Goal: Transaction & Acquisition: Purchase product/service

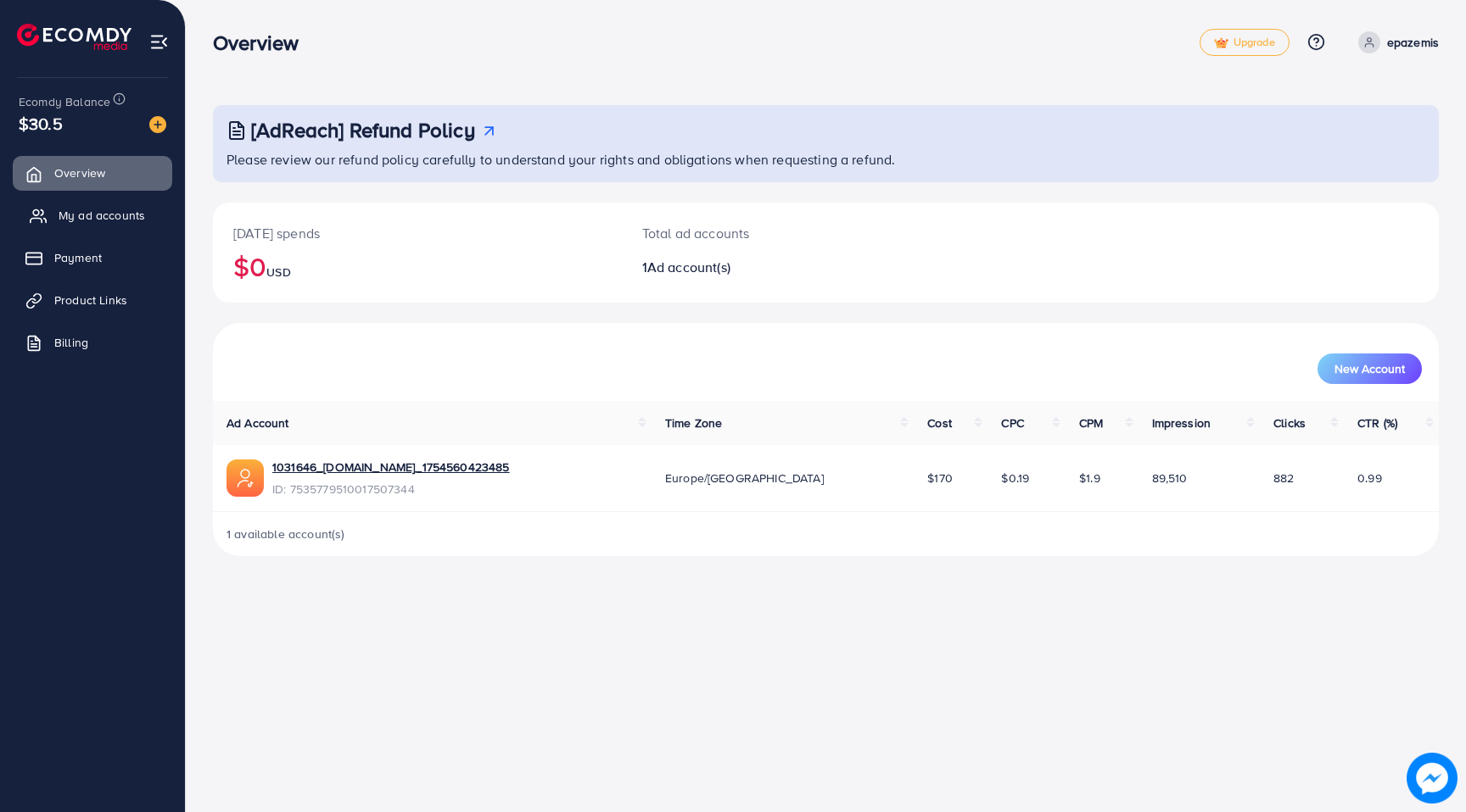
click at [59, 218] on span "My ad accounts" at bounding box center [101, 214] width 86 height 17
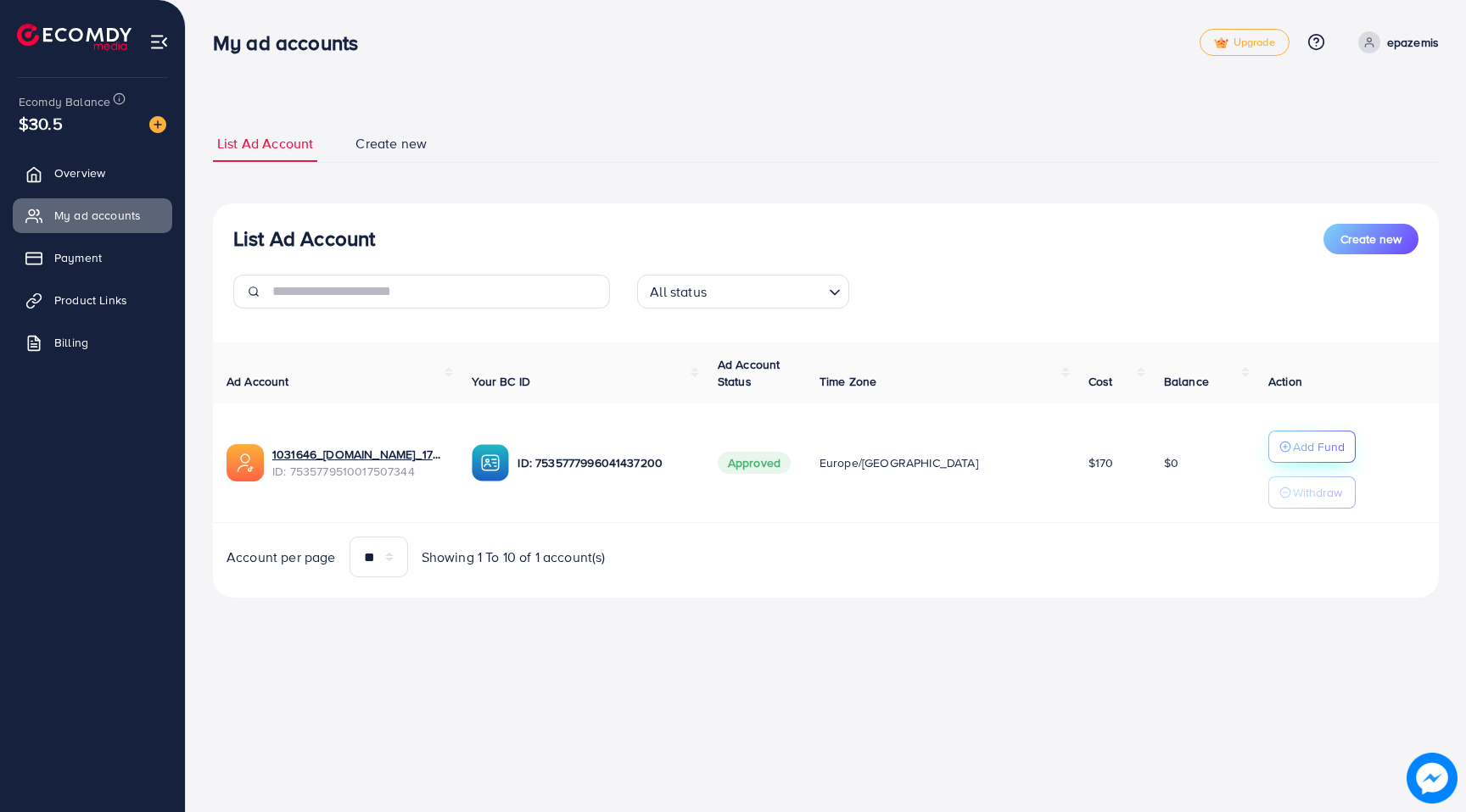
click at [1293, 455] on p "Add Fund" at bounding box center [1318, 446] width 51 height 20
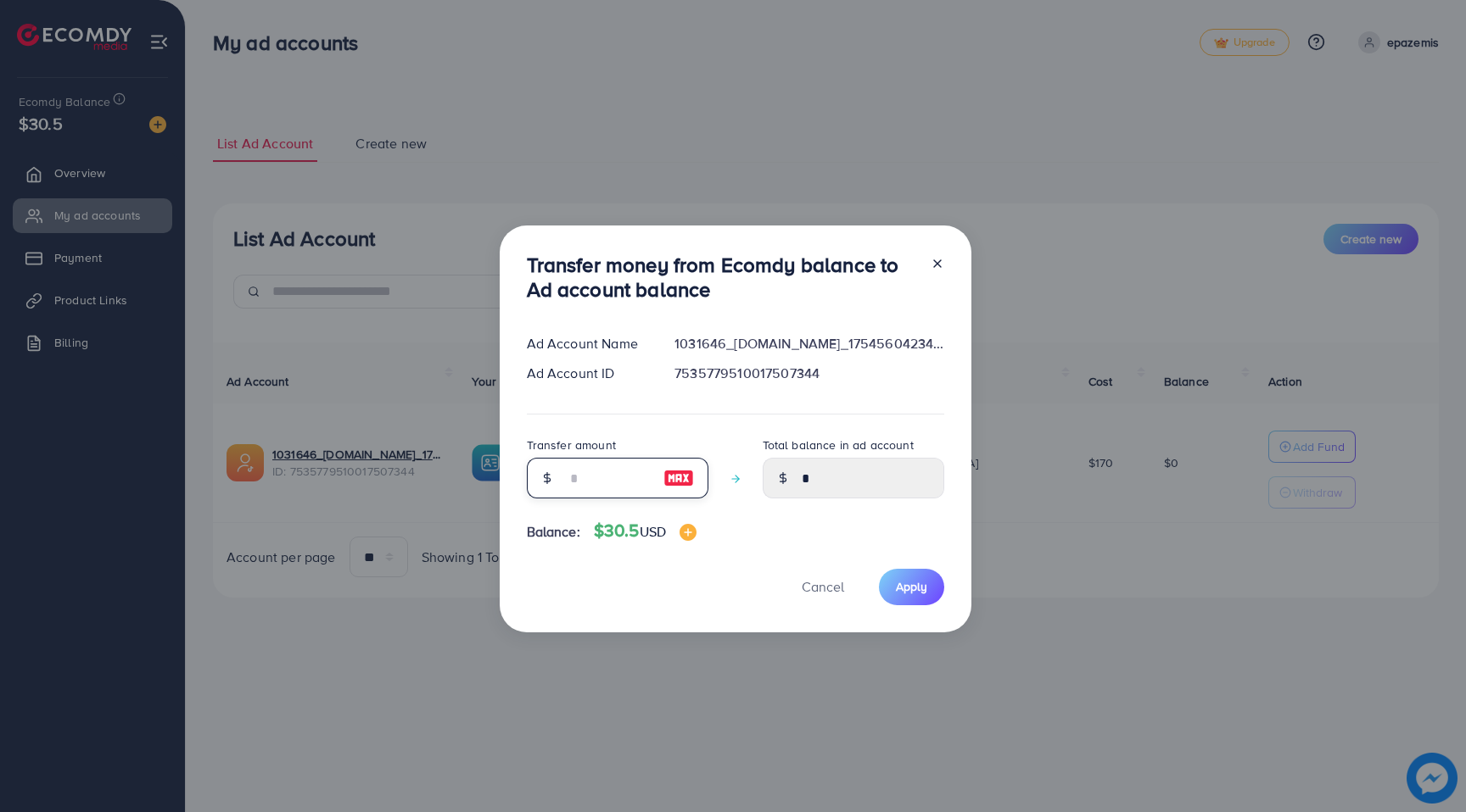
click at [587, 468] on input "number" at bounding box center [607, 478] width 85 height 41
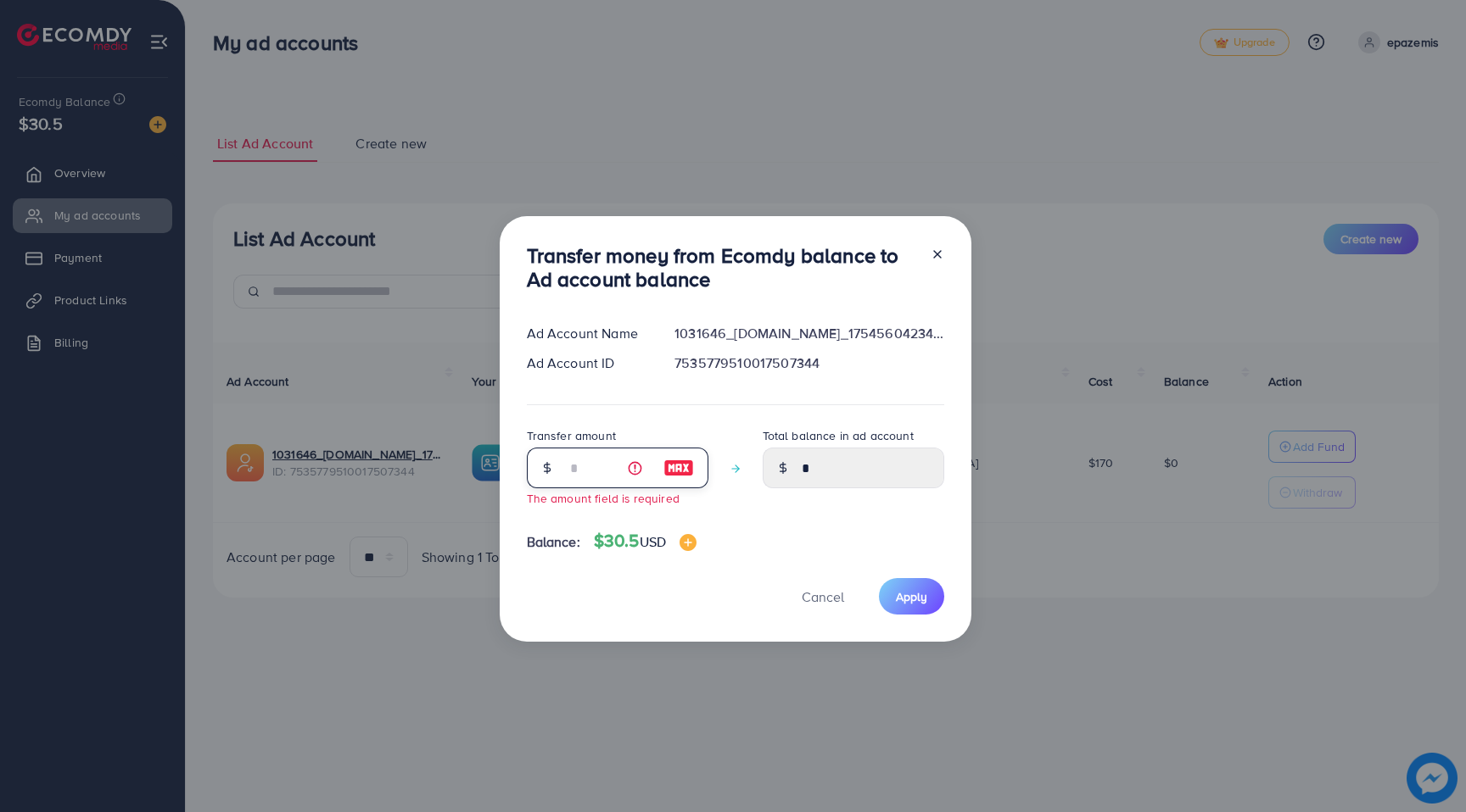
type input "*"
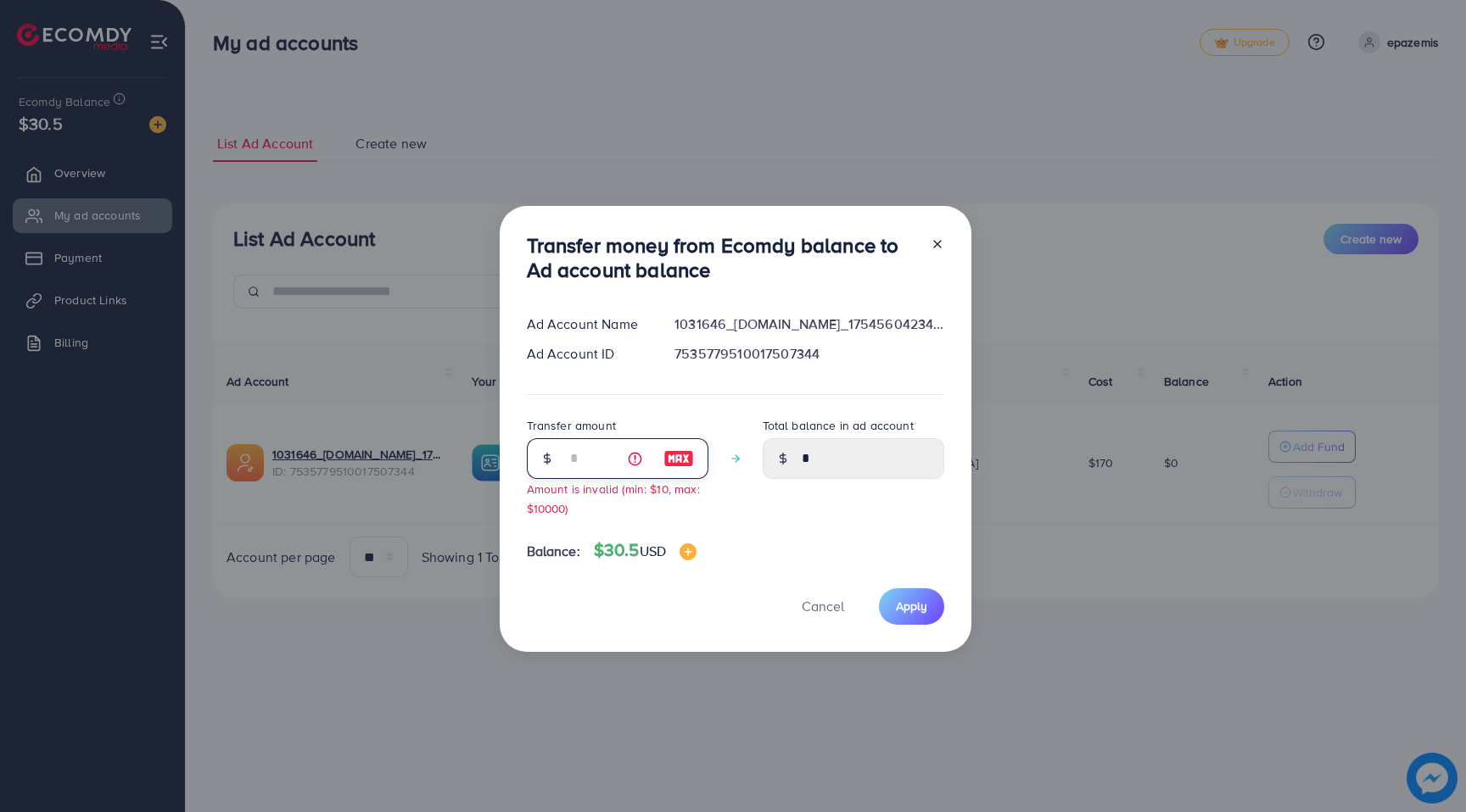
click at [577, 459] on input "*" at bounding box center [607, 458] width 85 height 41
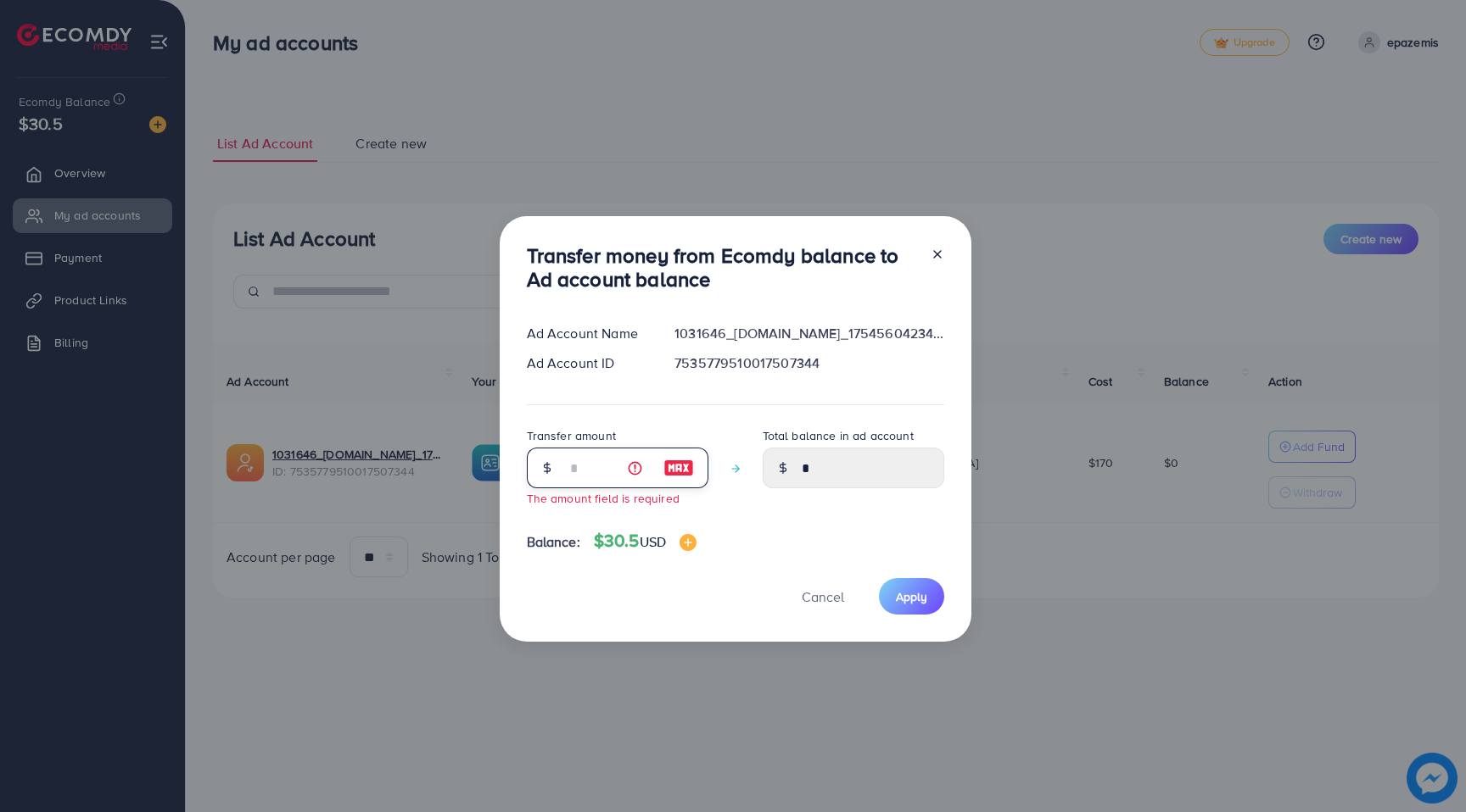
type input "*"
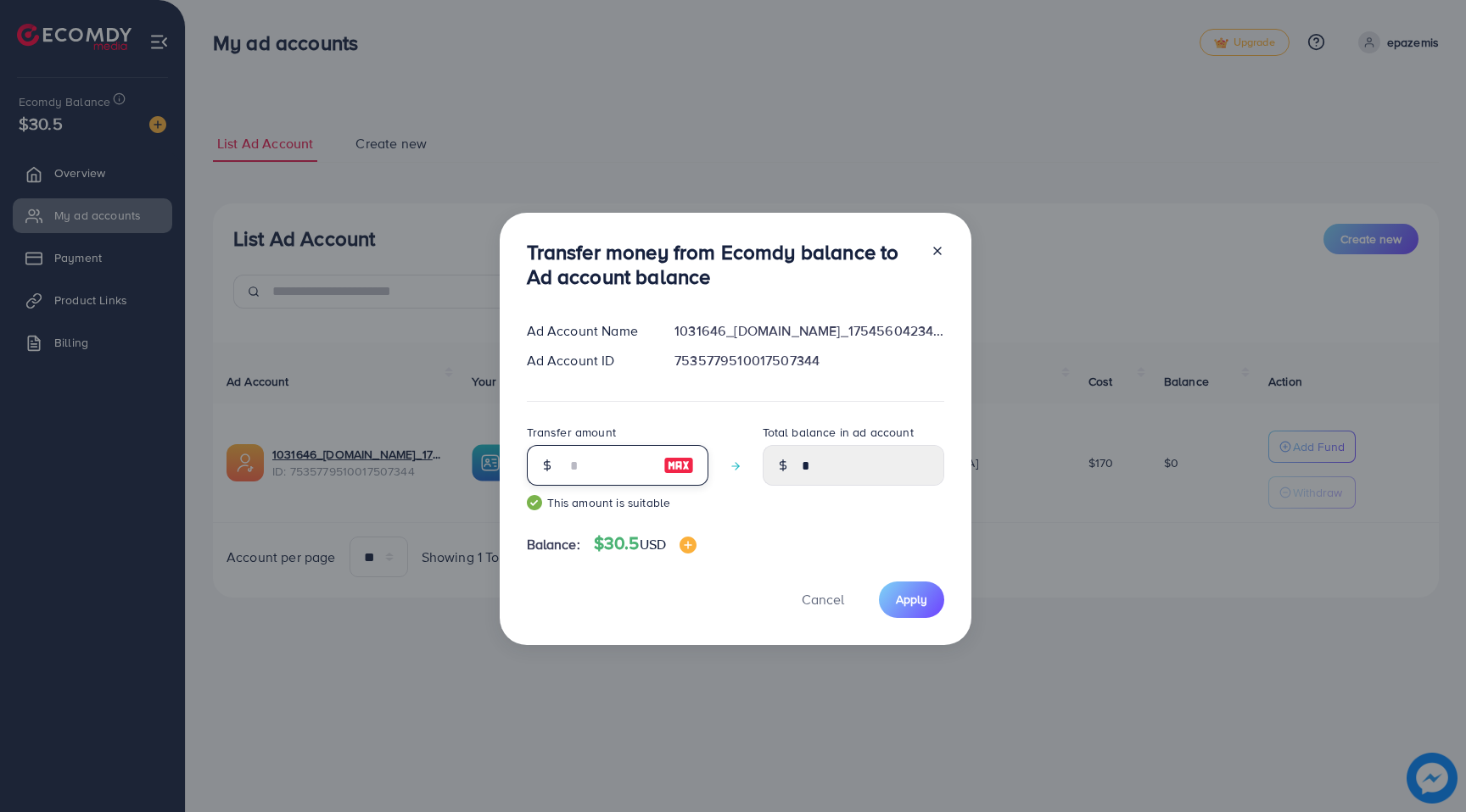
type input "**"
click at [693, 550] on img at bounding box center [688, 545] width 17 height 17
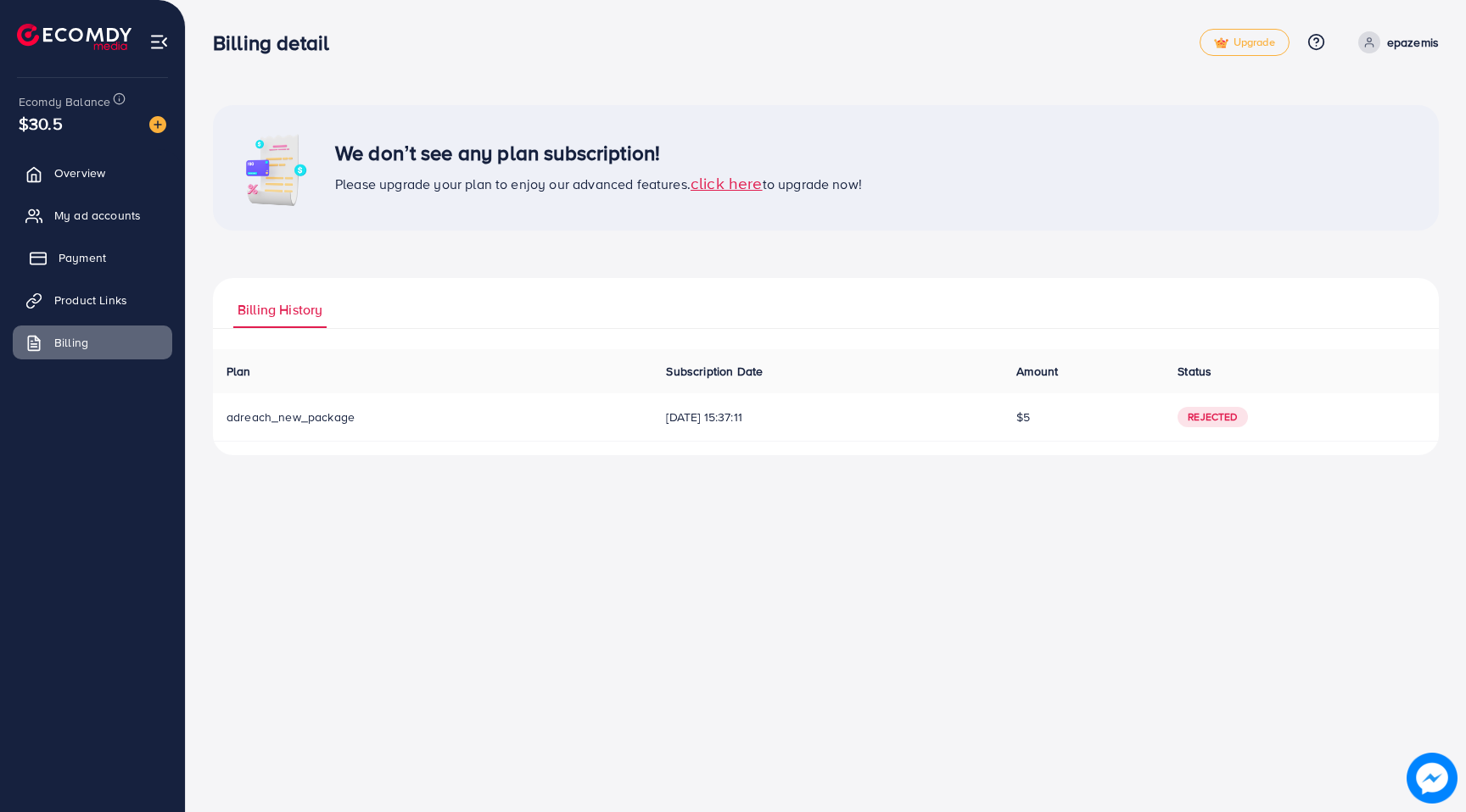
click at [73, 268] on link "Payment" at bounding box center [92, 257] width 159 height 34
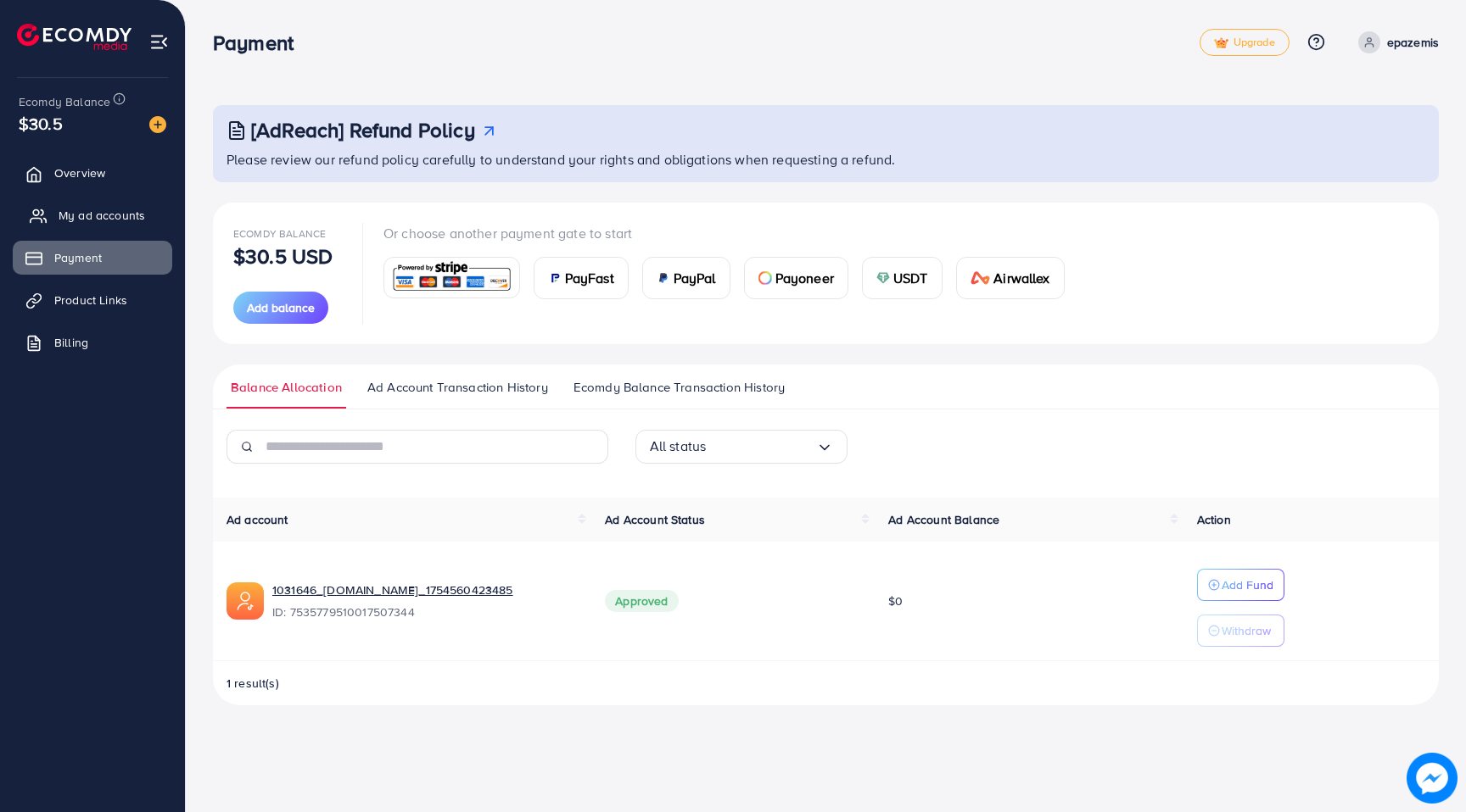
click at [85, 222] on span "My ad accounts" at bounding box center [101, 214] width 86 height 17
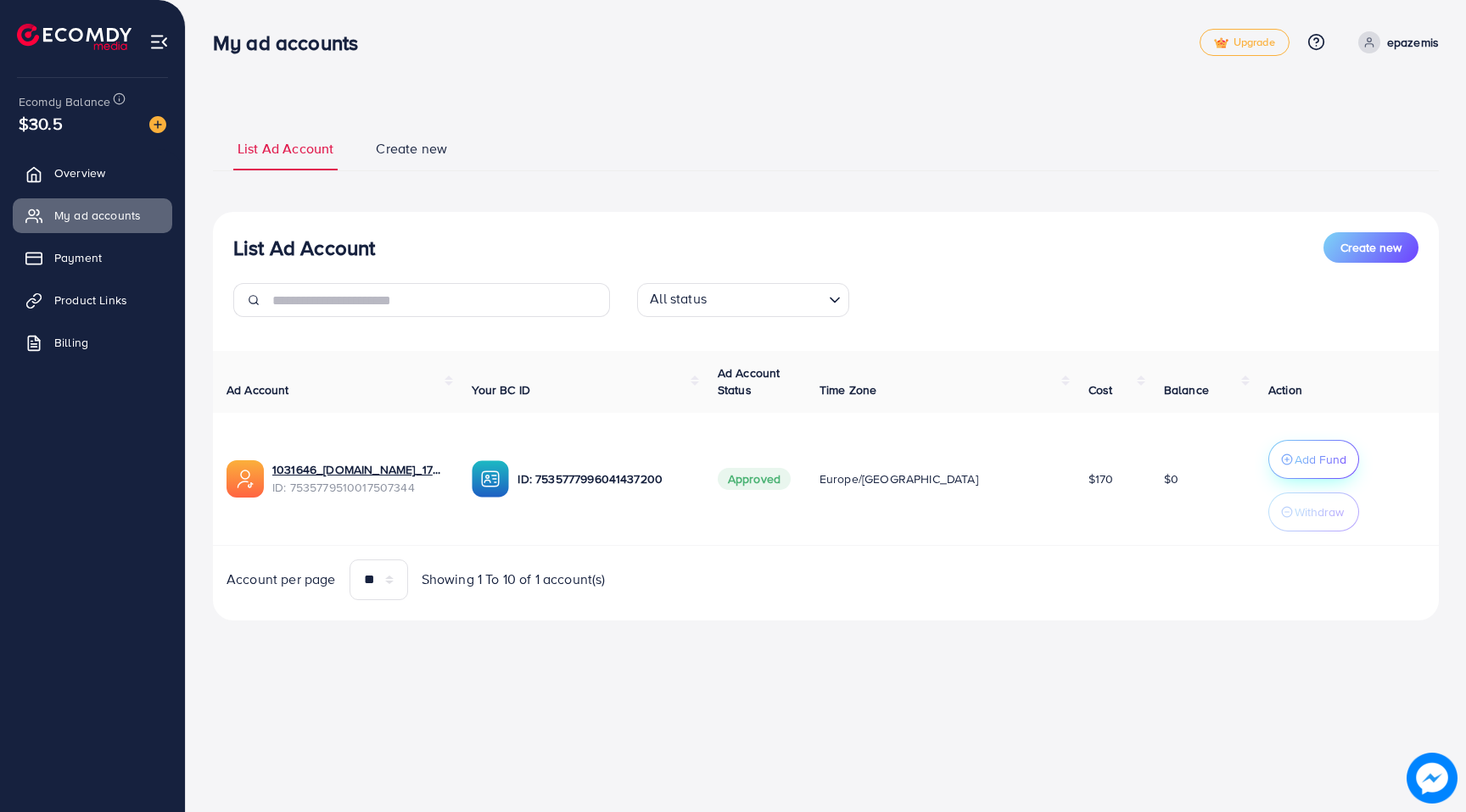
click at [1281, 462] on icon "button" at bounding box center [1287, 460] width 12 height 12
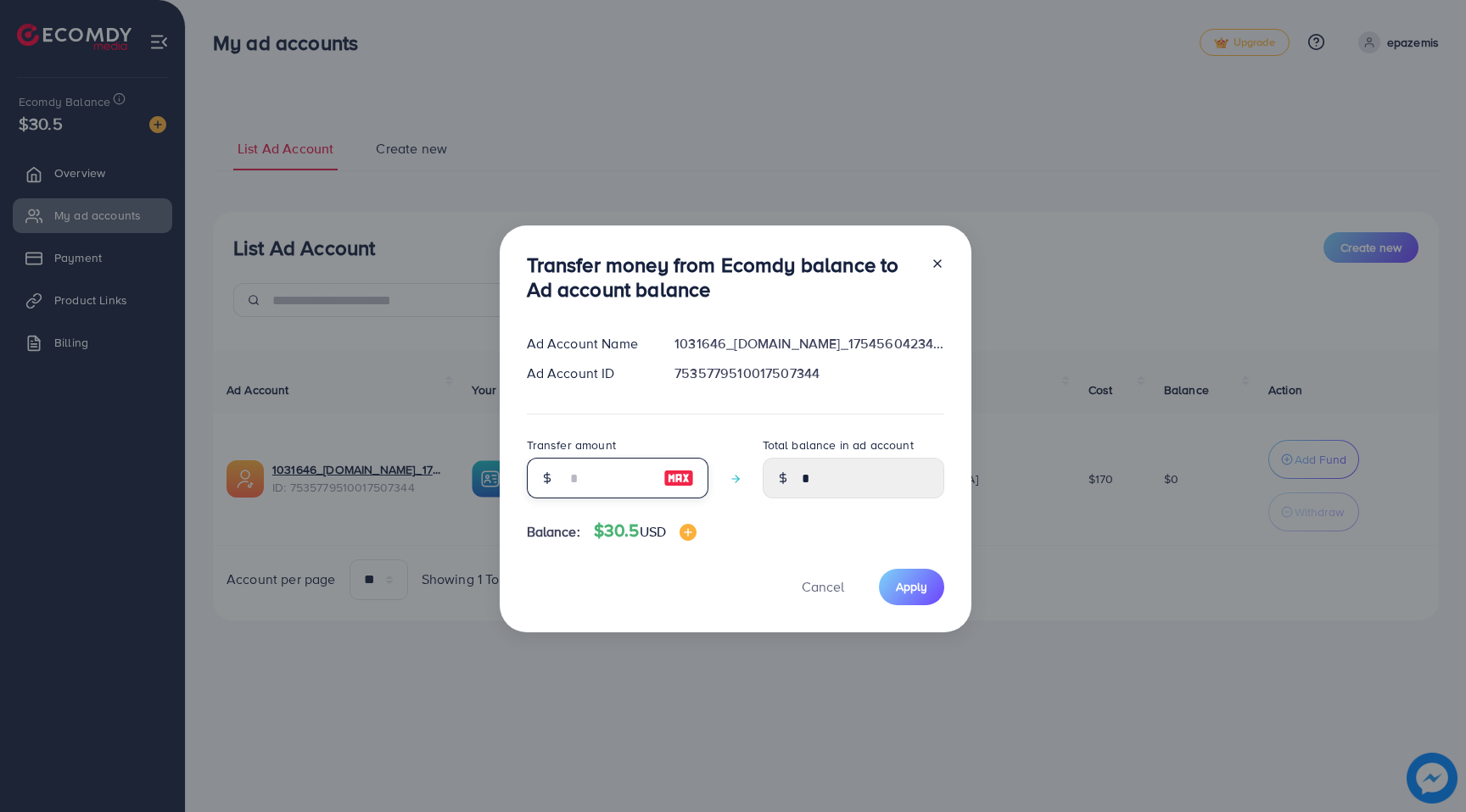
click at [622, 484] on input "number" at bounding box center [607, 478] width 85 height 41
click at [653, 486] on div at bounding box center [679, 478] width 58 height 41
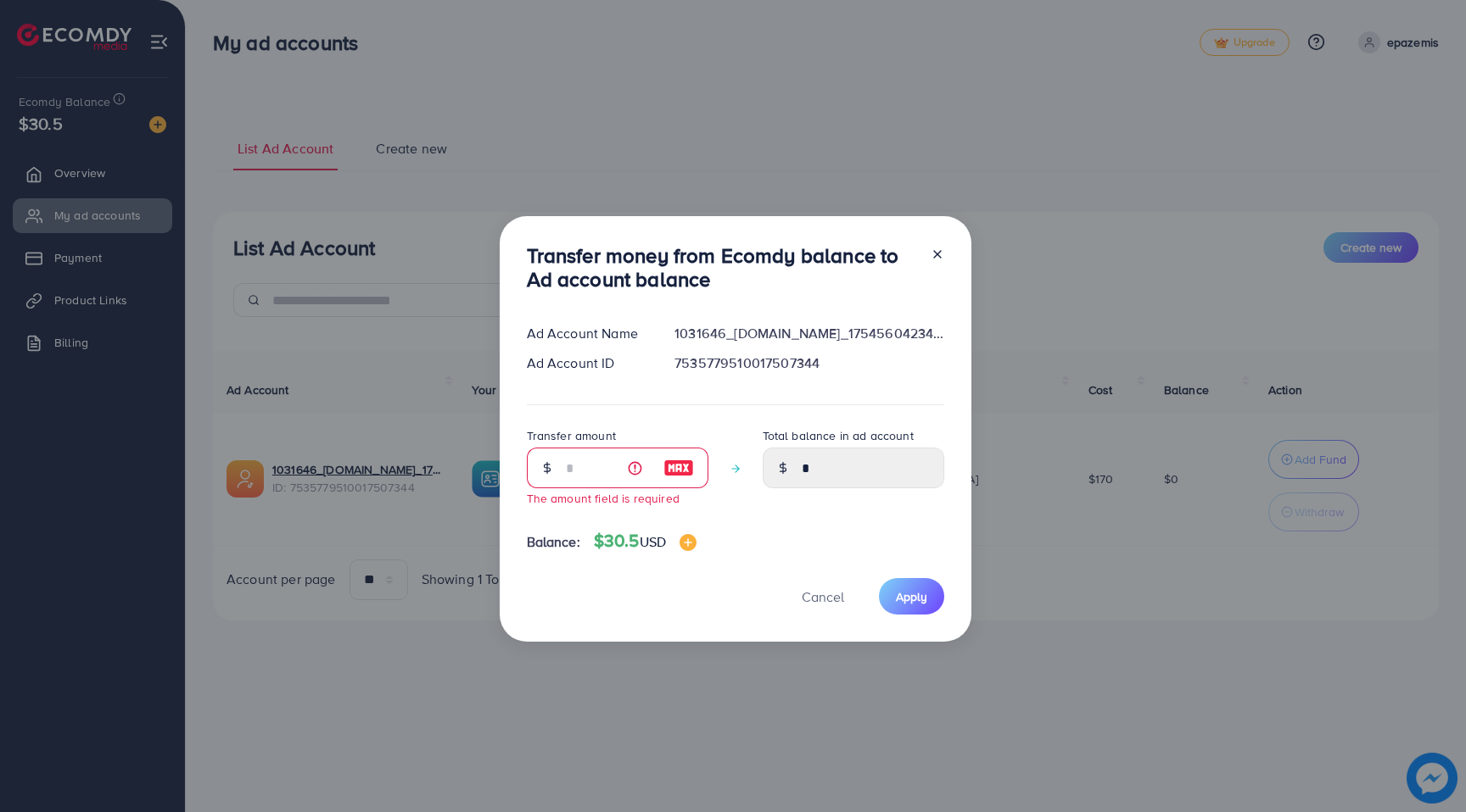
click at [674, 475] on img at bounding box center [678, 468] width 31 height 20
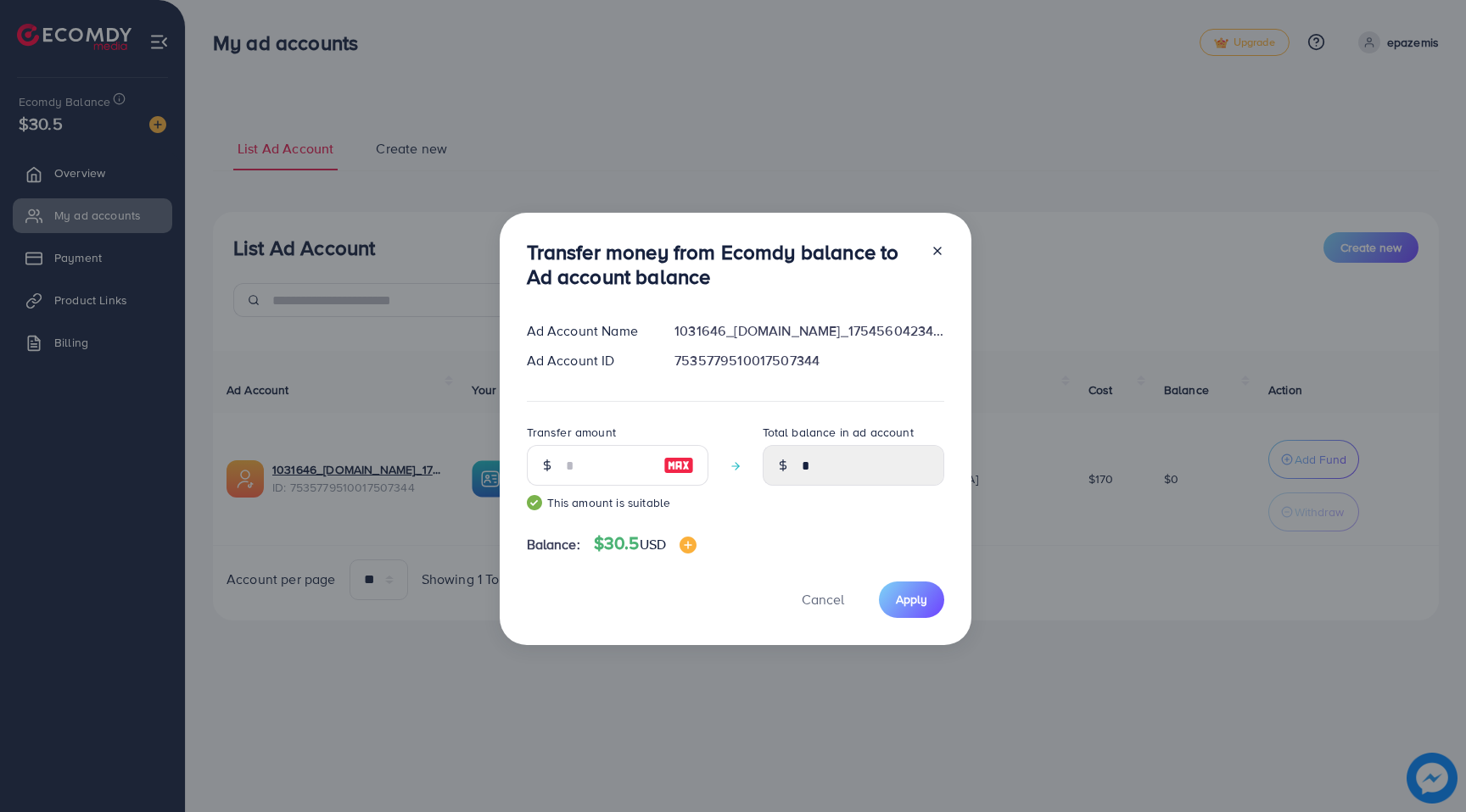
click at [681, 463] on img at bounding box center [678, 465] width 31 height 20
click at [906, 599] on span "Apply" at bounding box center [912, 599] width 31 height 17
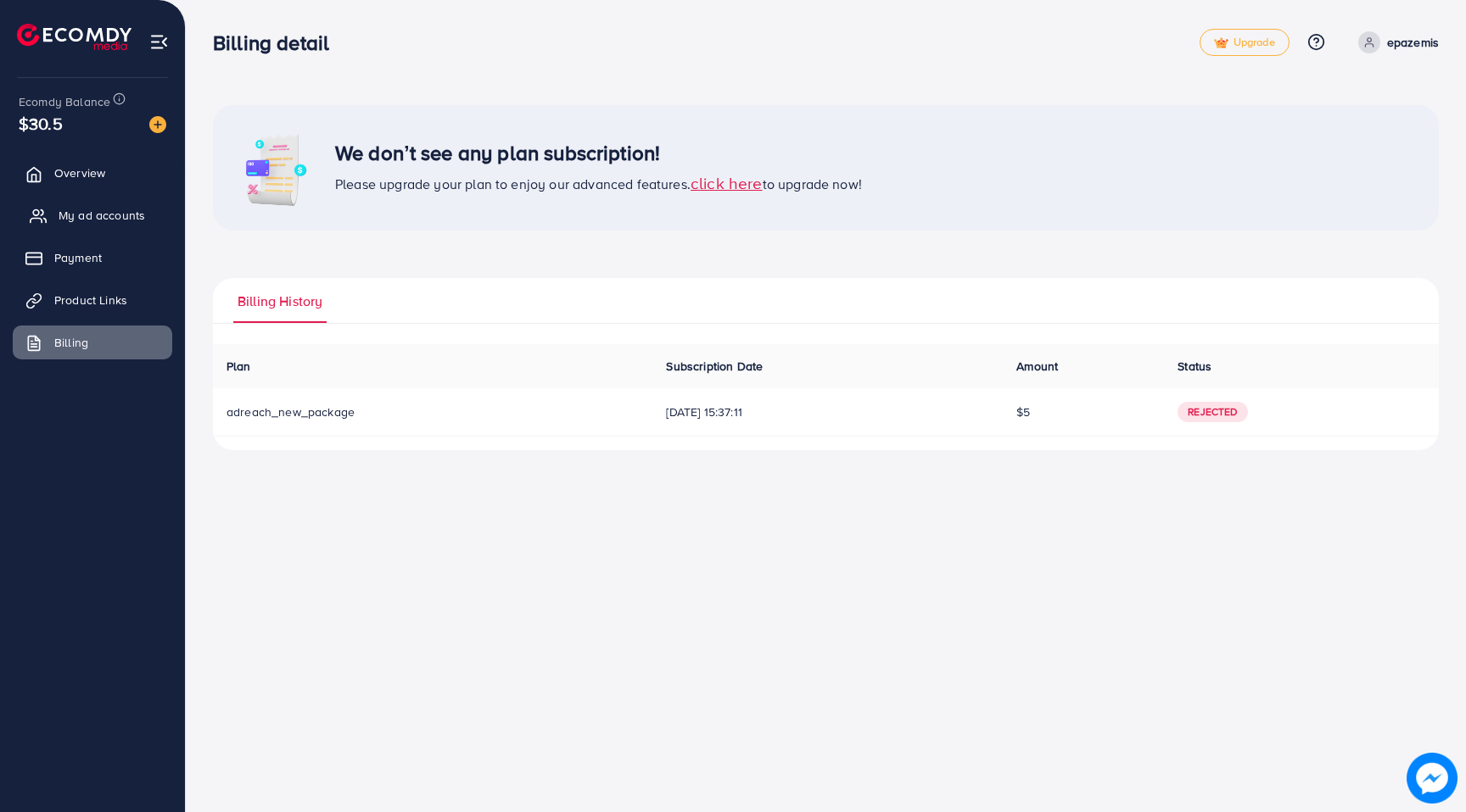
click at [89, 200] on link "My ad accounts" at bounding box center [92, 215] width 159 height 34
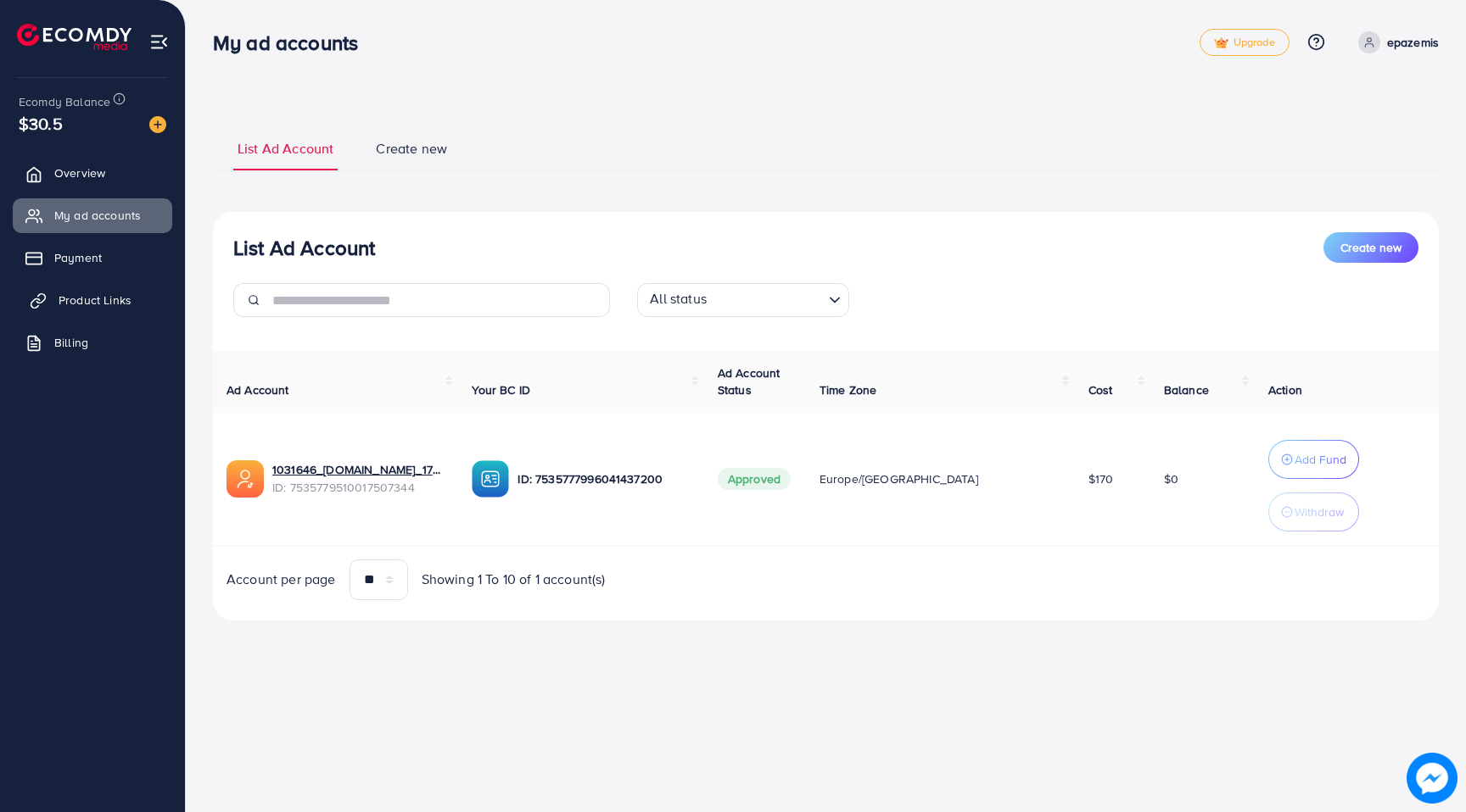
click at [83, 288] on link "Product Links" at bounding box center [92, 300] width 159 height 34
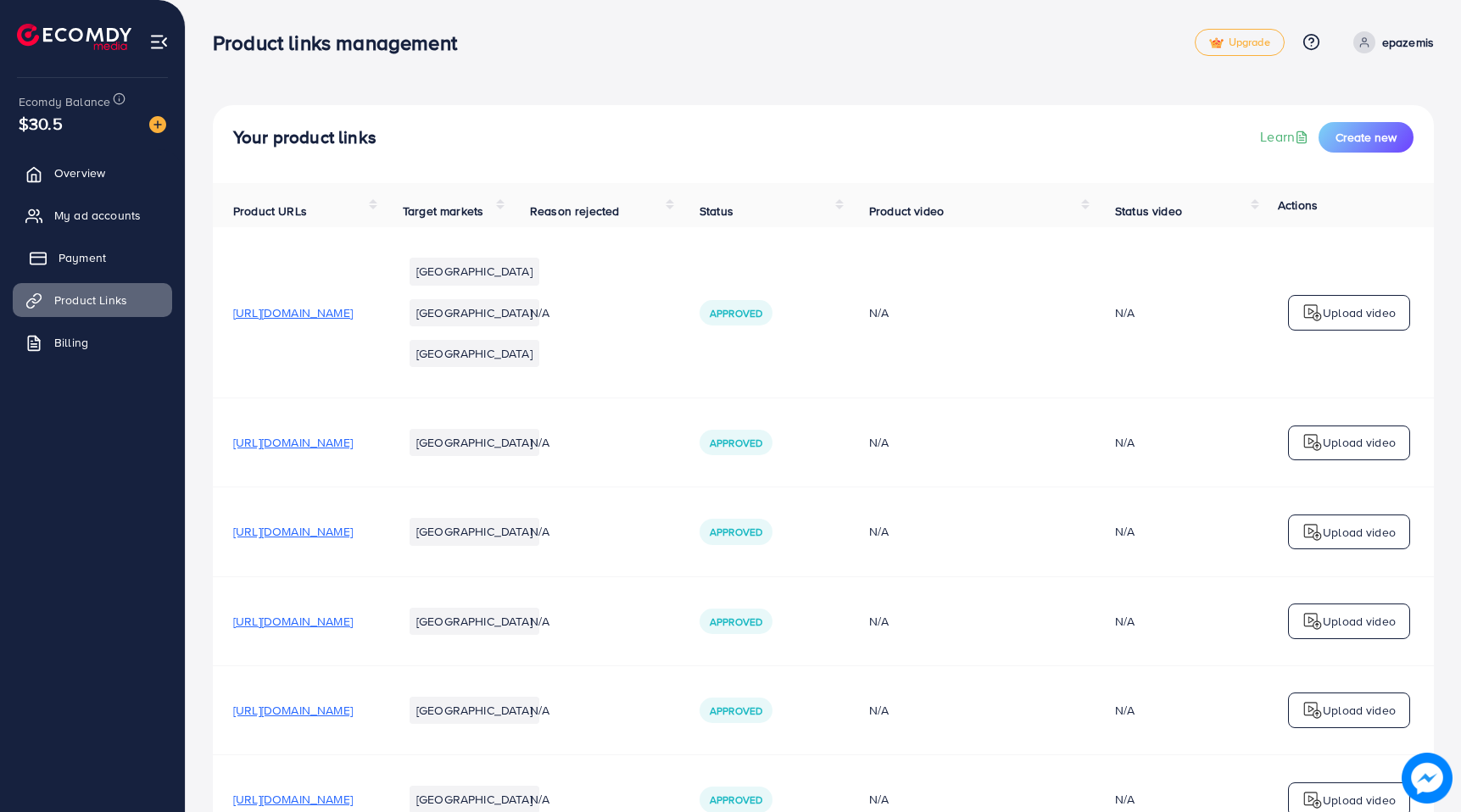
click at [83, 267] on link "Payment" at bounding box center [92, 257] width 159 height 34
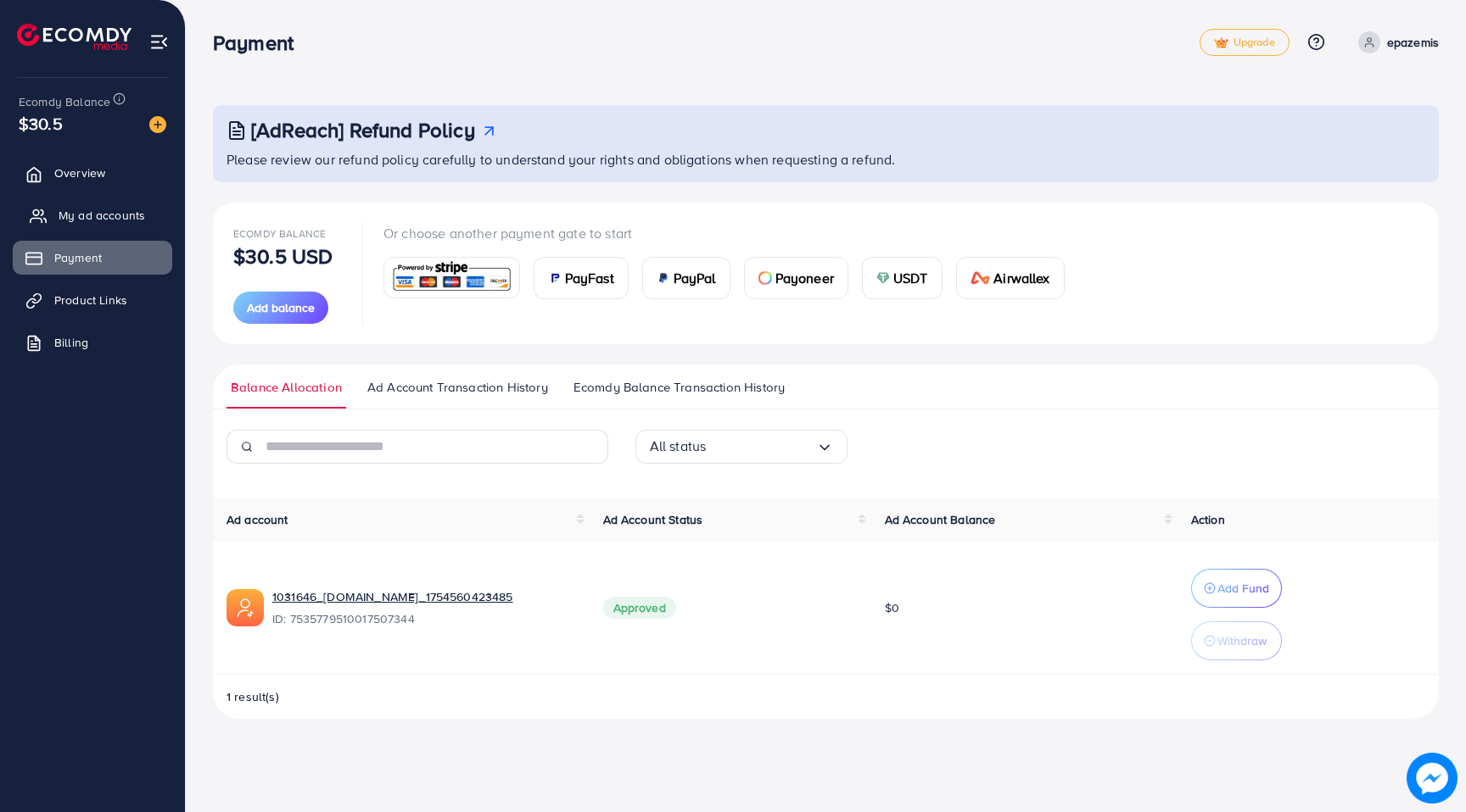
click at [108, 206] on span "My ad accounts" at bounding box center [101, 214] width 86 height 17
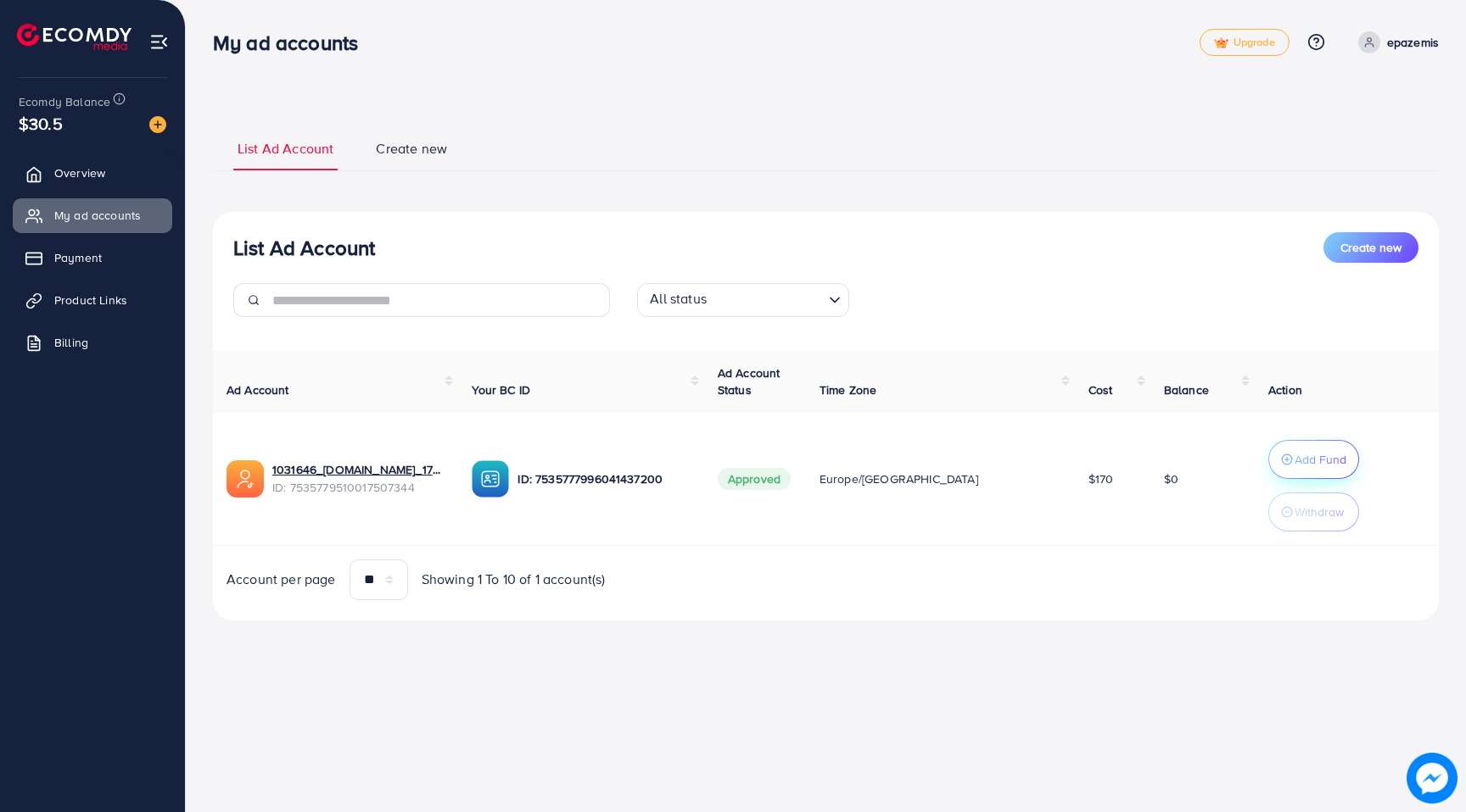
click at [1294, 459] on p "Add Fund" at bounding box center [1320, 459] width 51 height 20
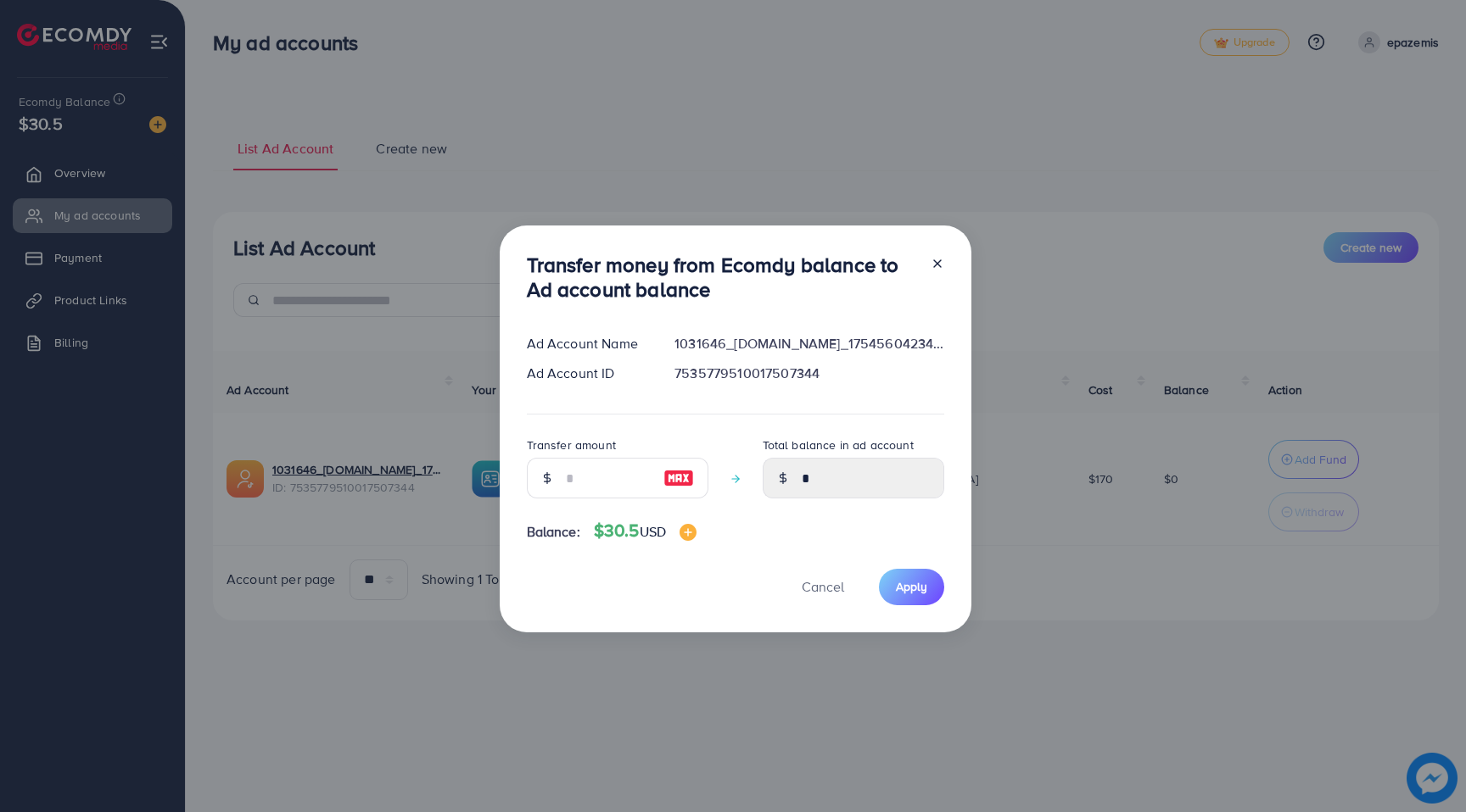
click at [663, 475] on img at bounding box center [678, 477] width 31 height 20
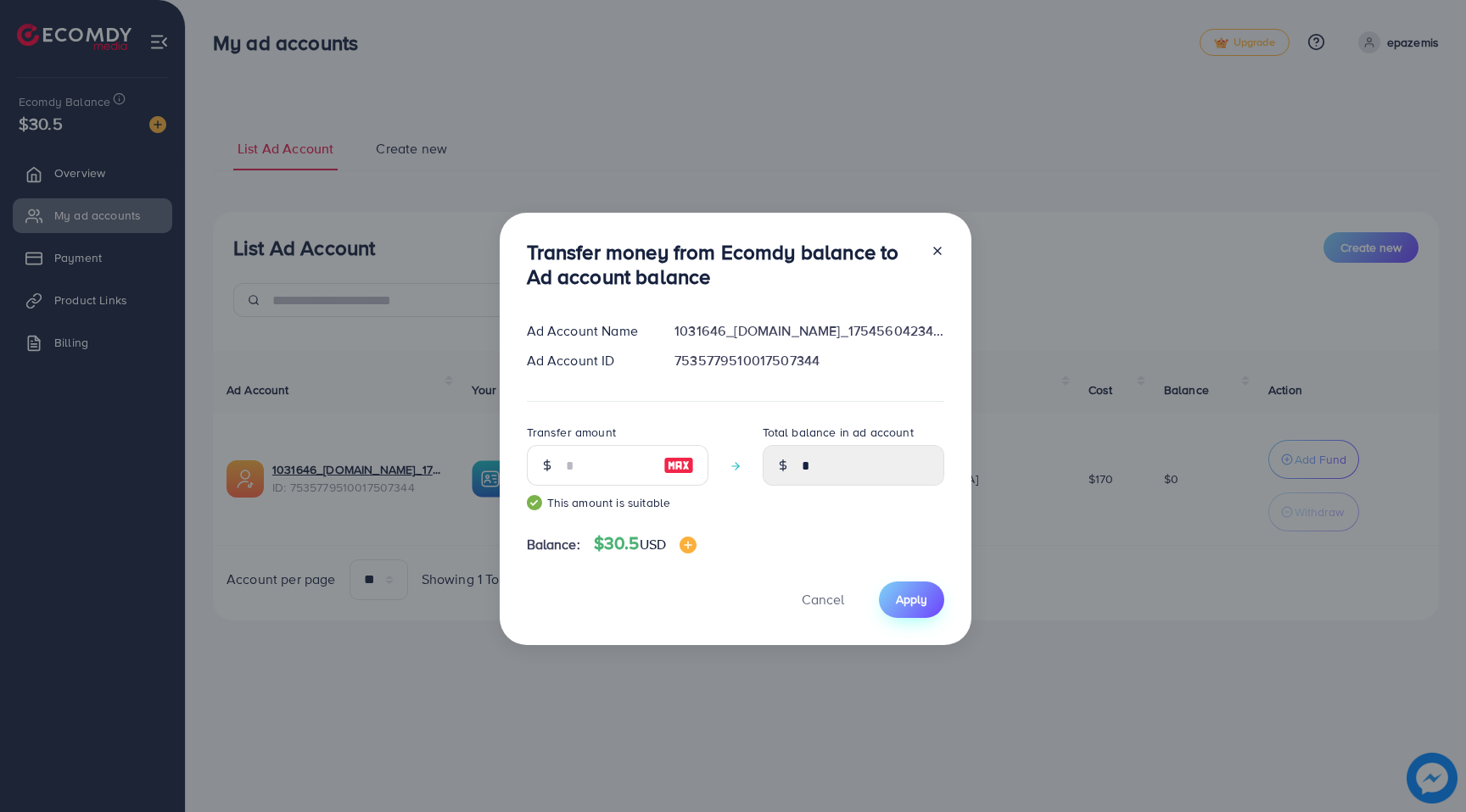
click at [905, 600] on span "Apply" at bounding box center [912, 599] width 31 height 17
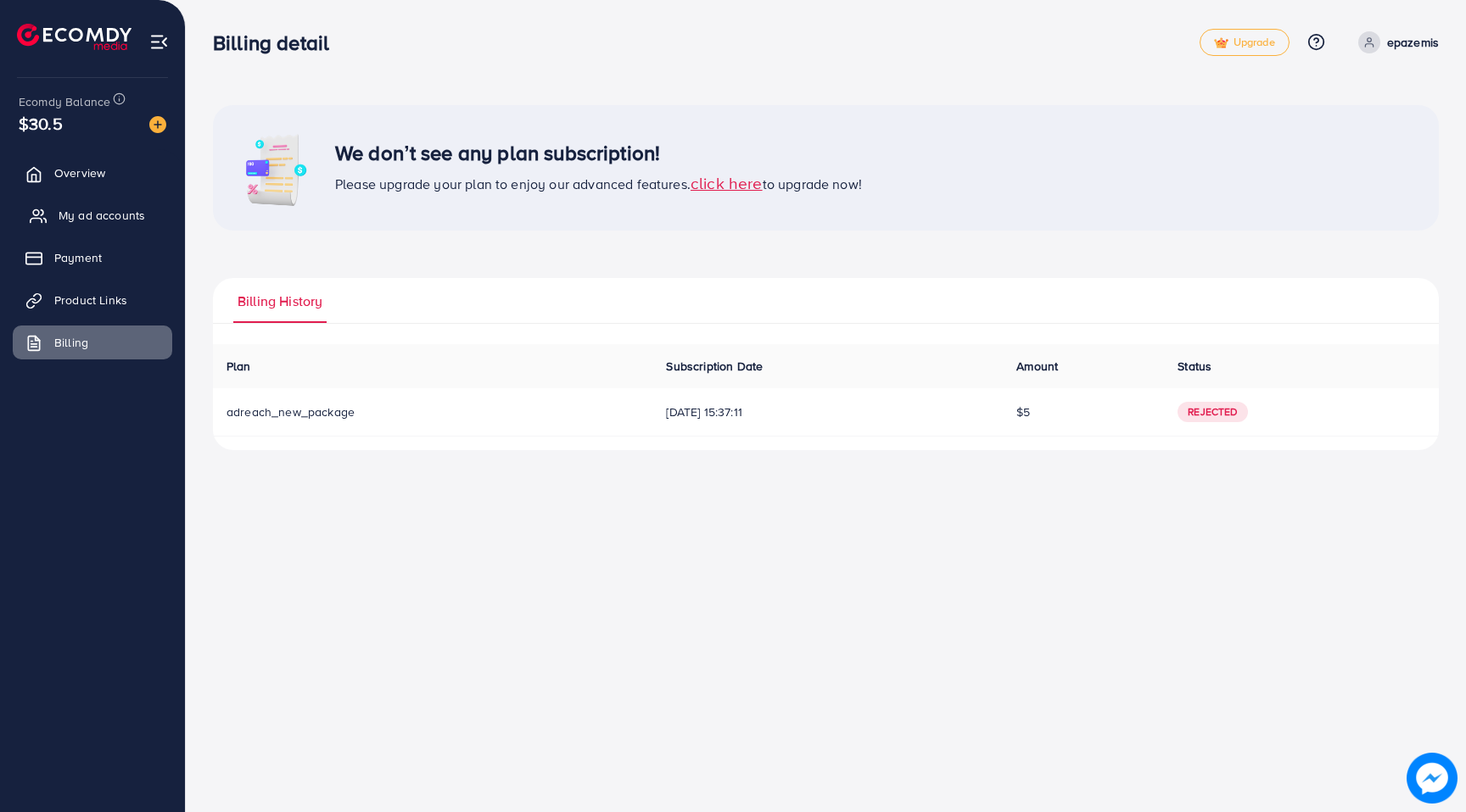
click at [122, 219] on span "My ad accounts" at bounding box center [101, 214] width 86 height 17
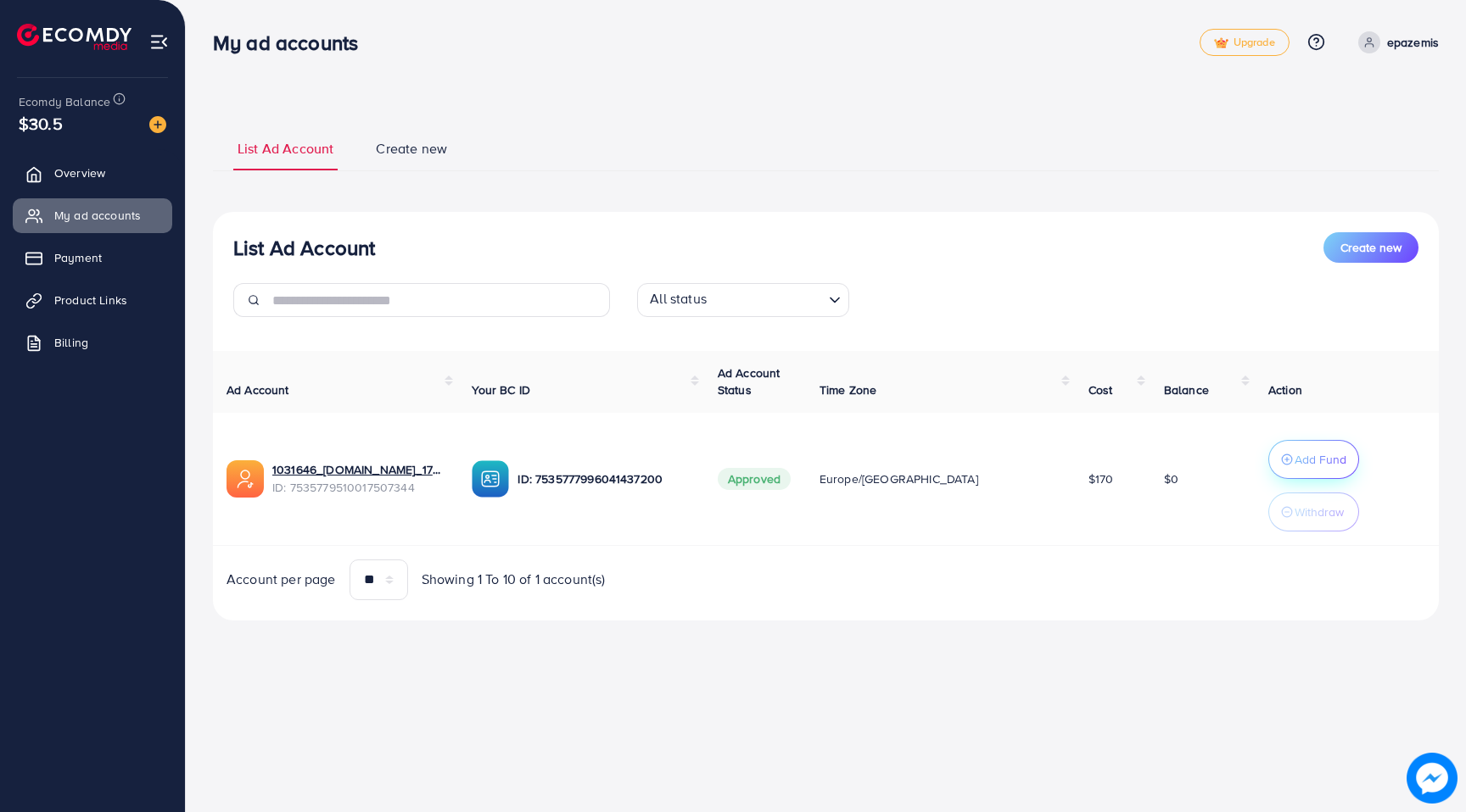
click at [1294, 461] on p "Add Fund" at bounding box center [1320, 459] width 51 height 20
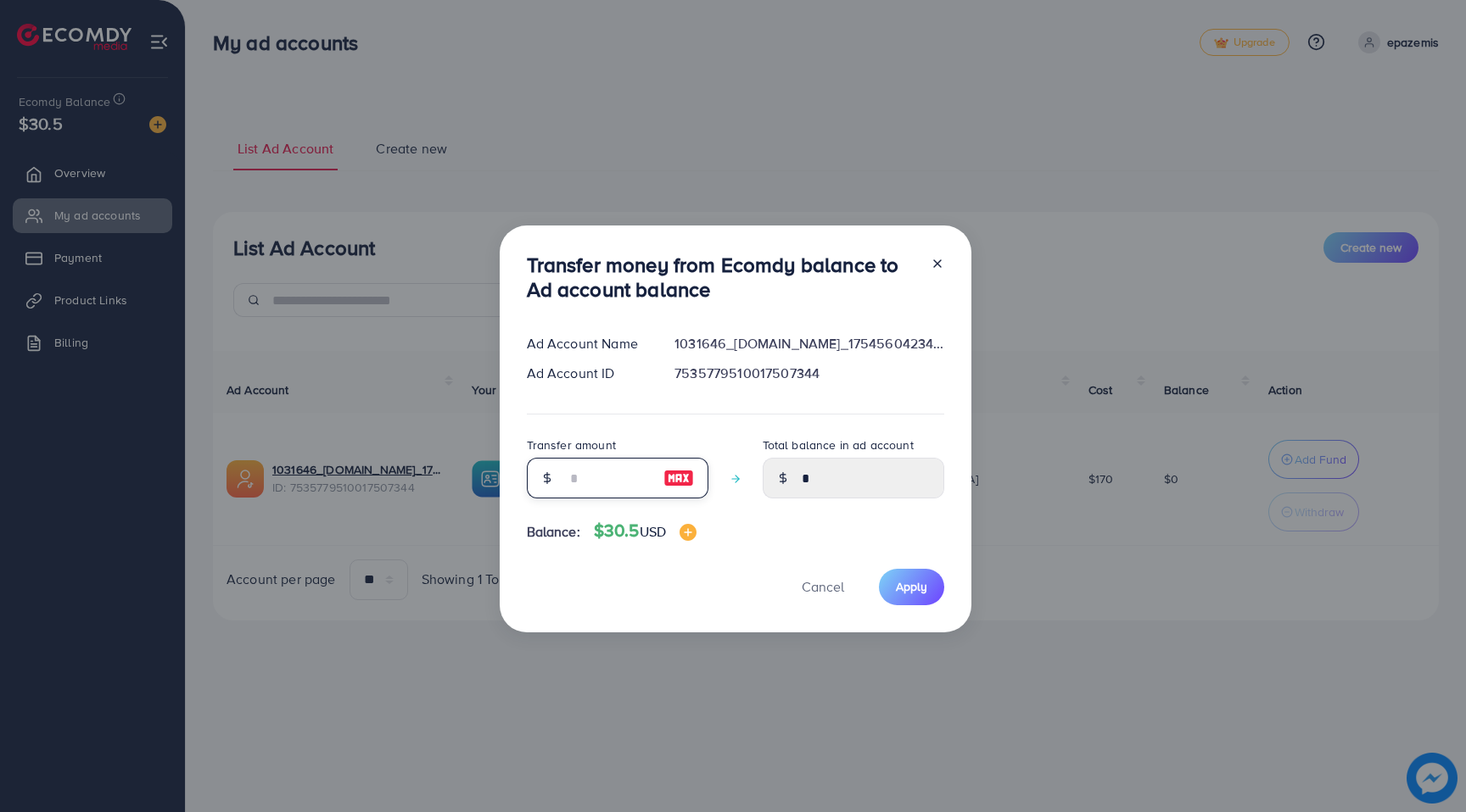
click at [567, 484] on input "number" at bounding box center [607, 478] width 85 height 41
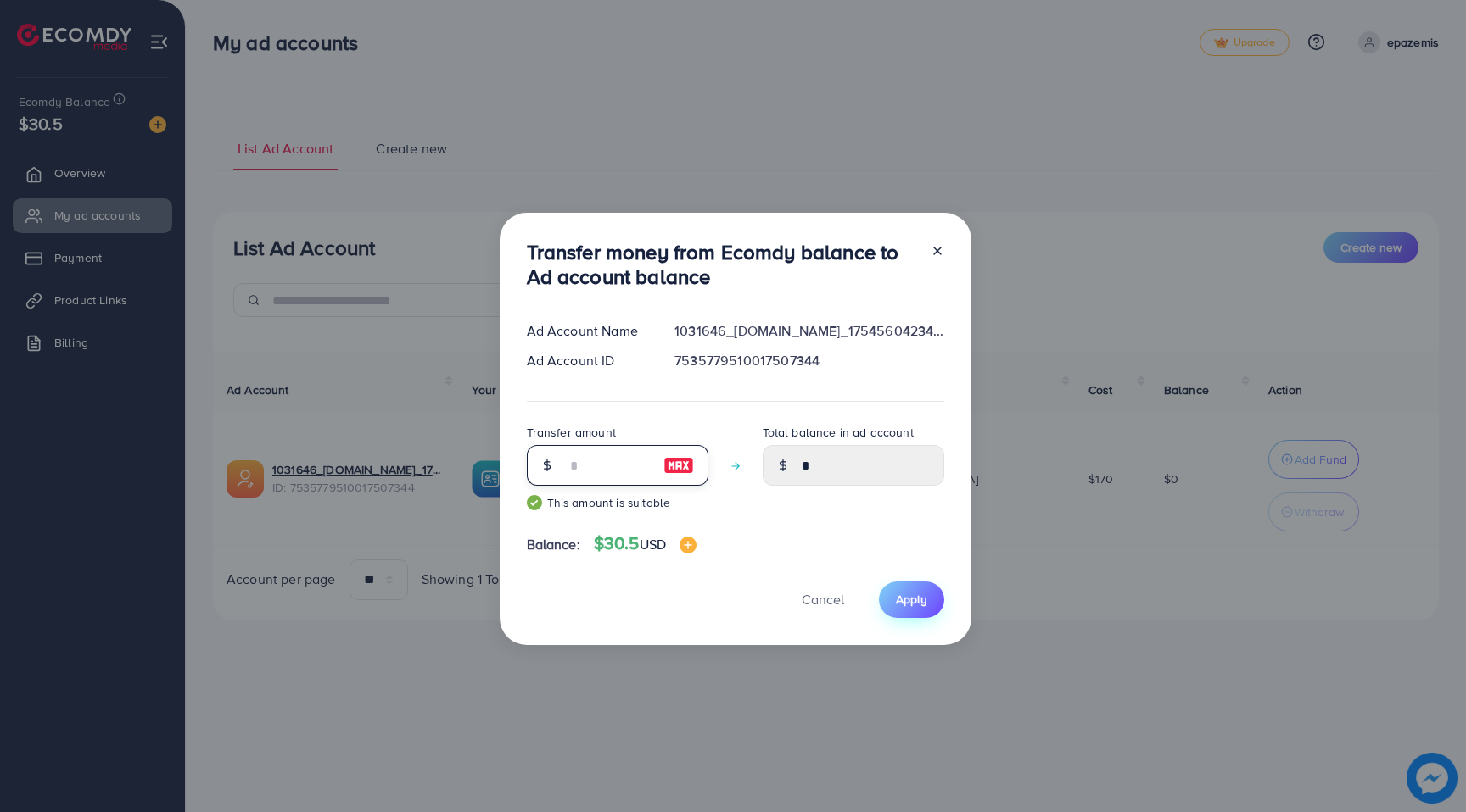
type input "**"
click at [914, 594] on span "Apply" at bounding box center [912, 599] width 31 height 17
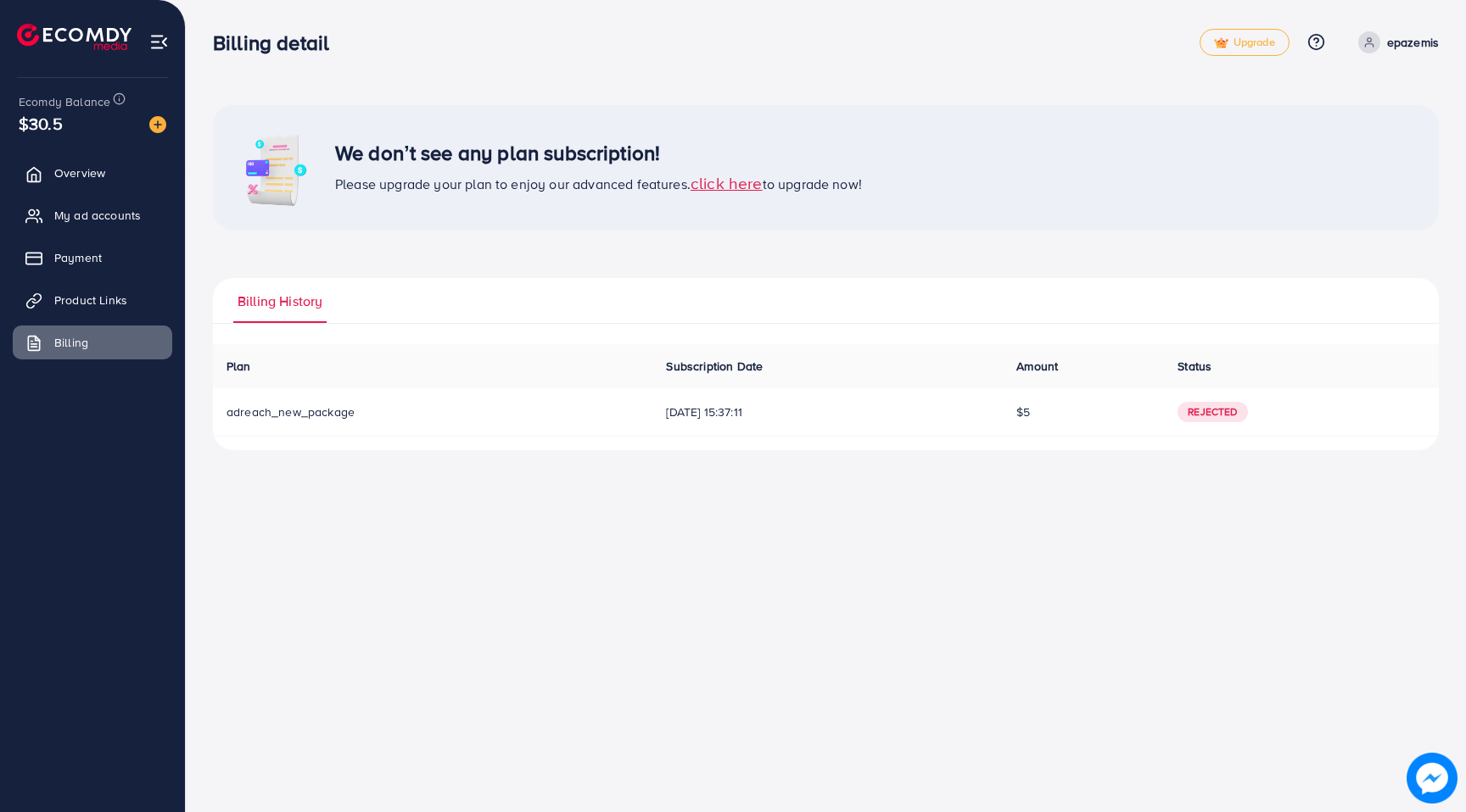
click at [735, 186] on span "click here" at bounding box center [726, 183] width 72 height 23
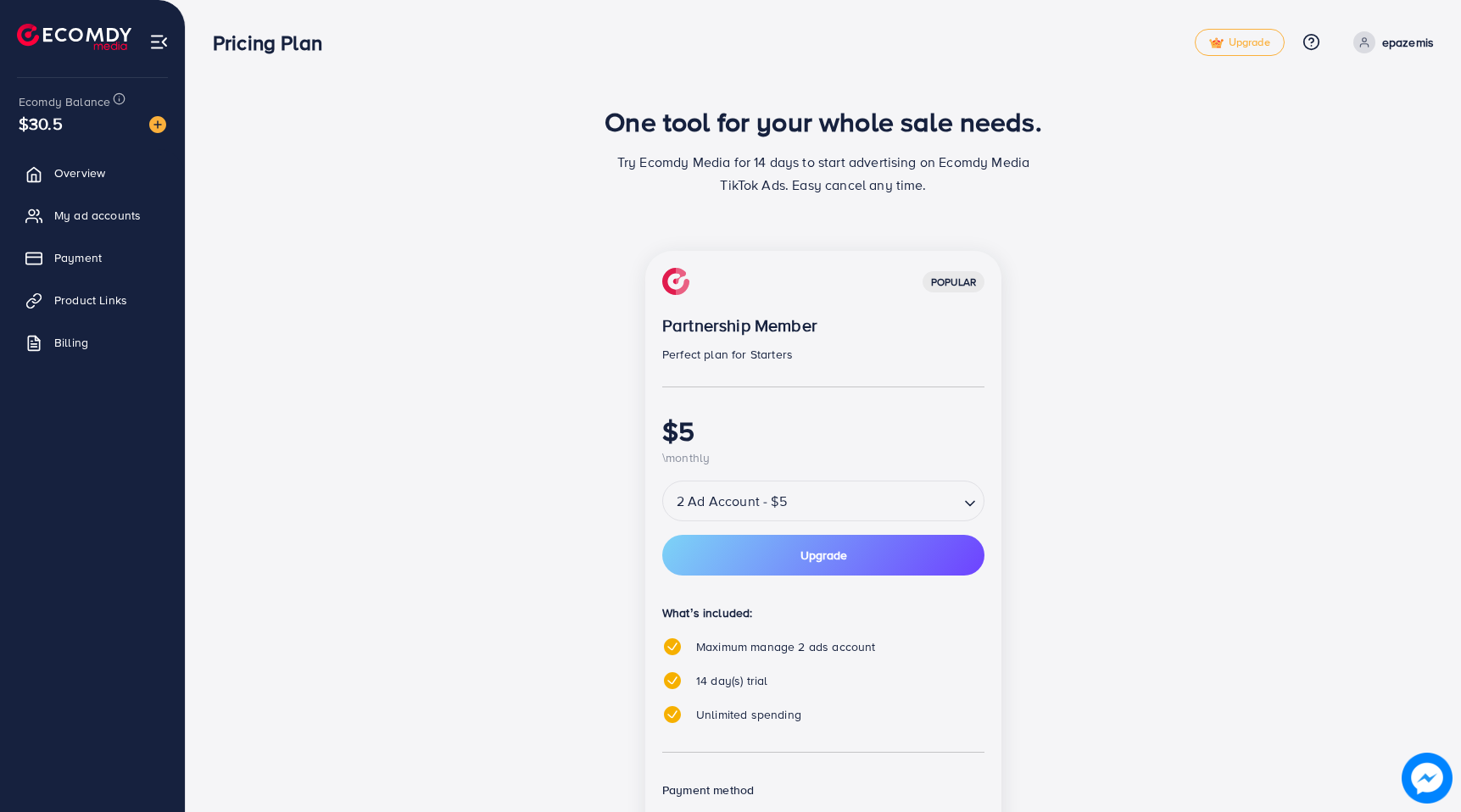
click at [712, 498] on div "2 Ad Account - $5" at bounding box center [811, 501] width 296 height 30
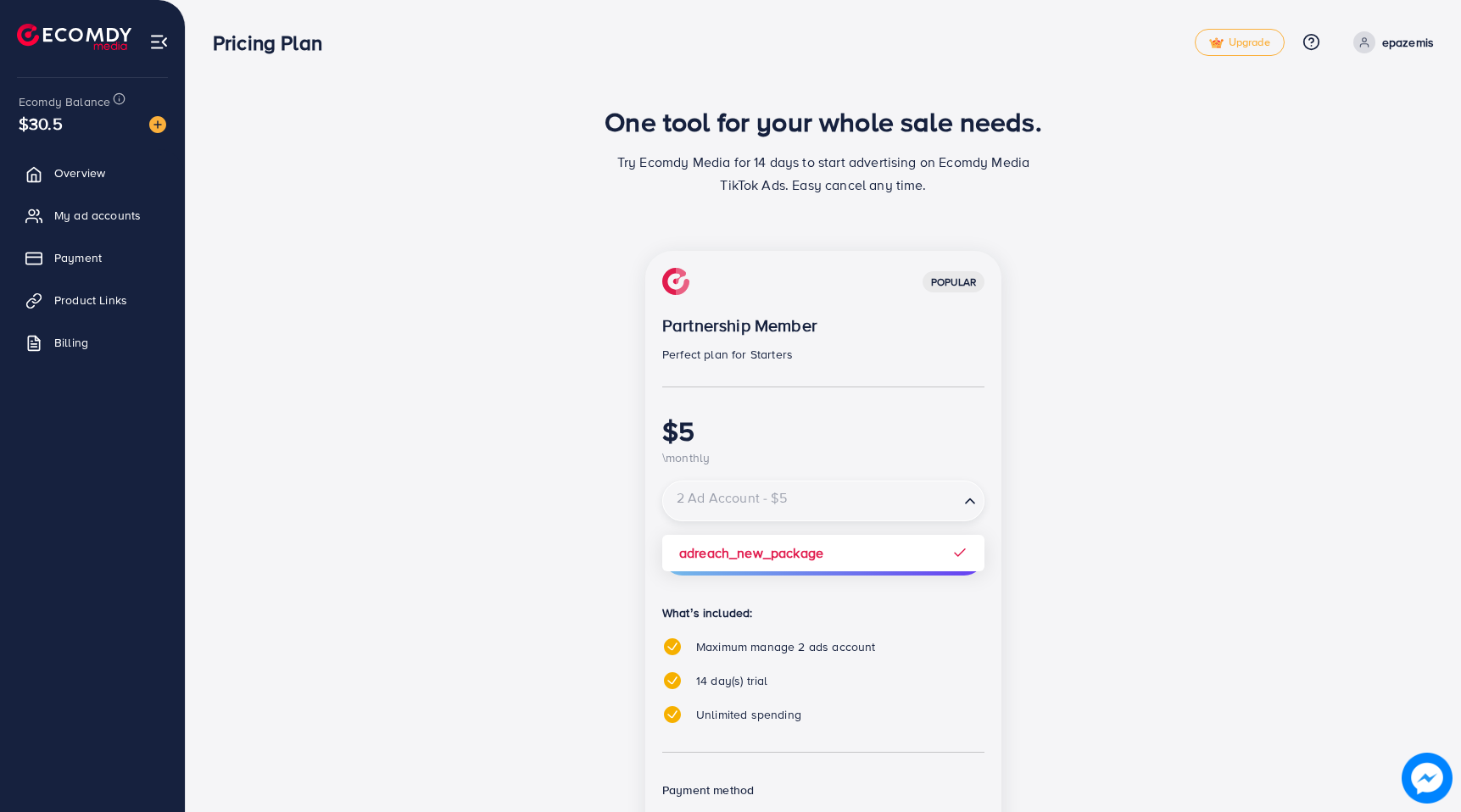
click at [712, 498] on input "Search for option" at bounding box center [811, 502] width 293 height 30
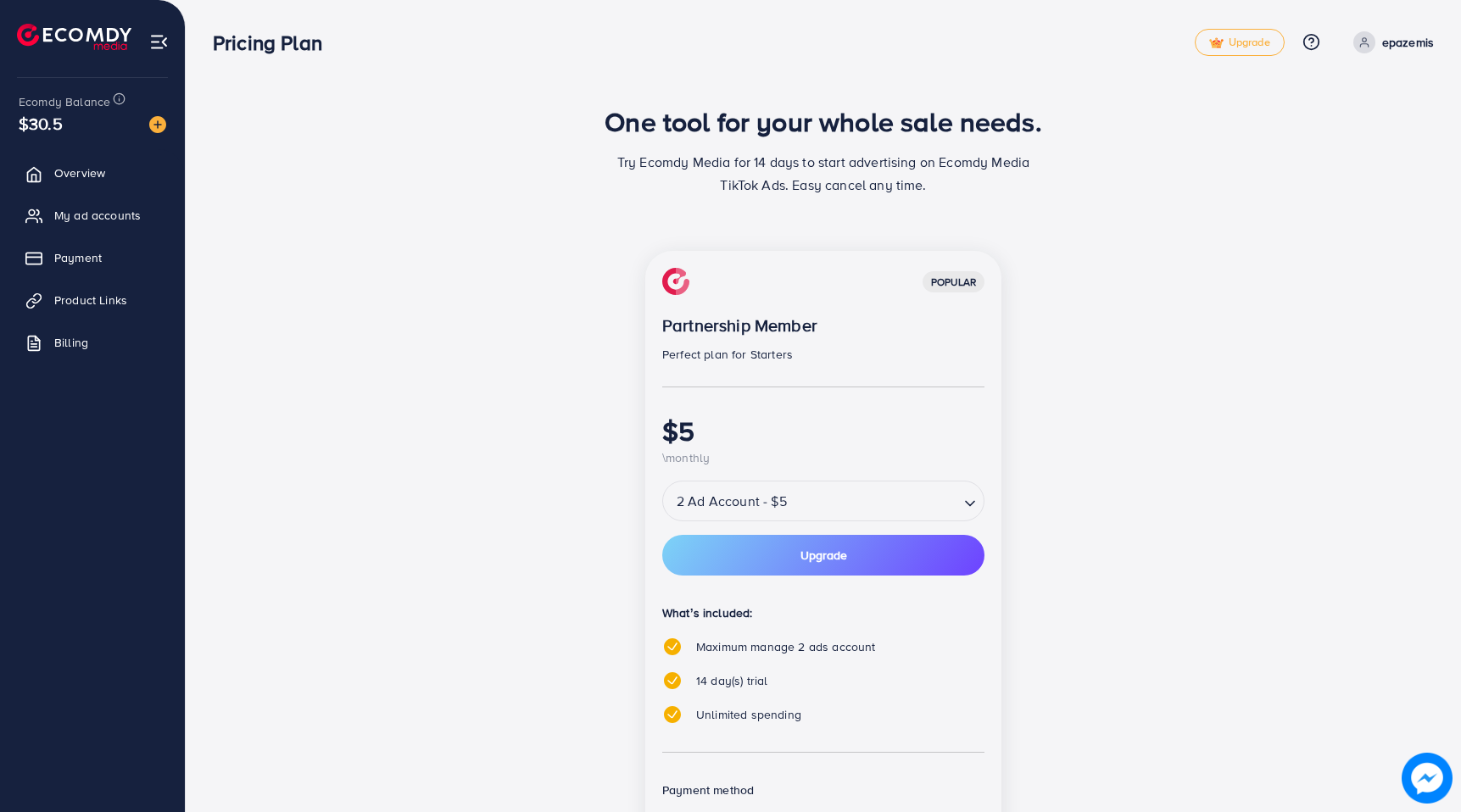
click at [620, 551] on div "popular Partnership Member Perfect plan for Starters $5 \monthly 2 Ad Account -…" at bounding box center [823, 602] width 733 height 702
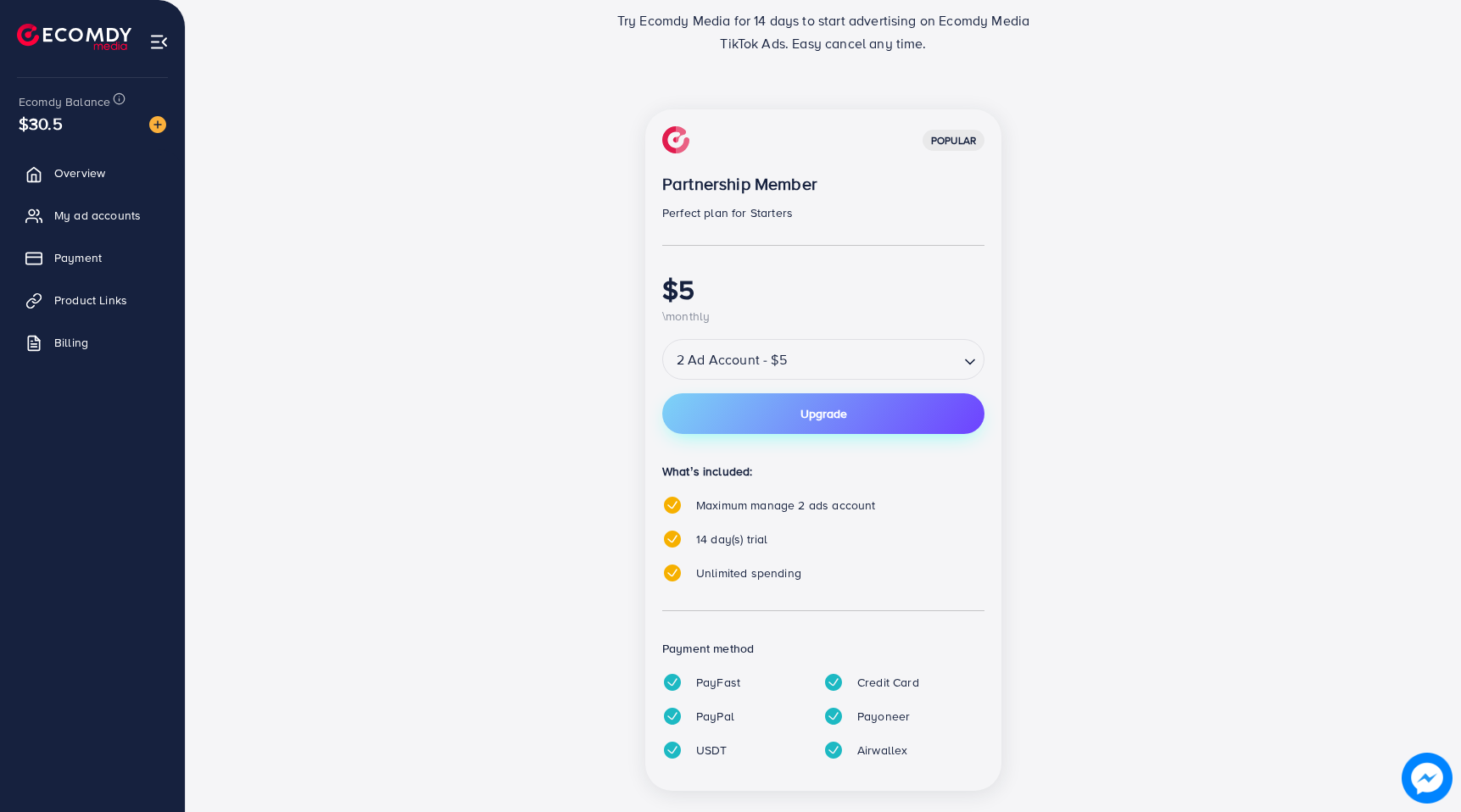
scroll to position [168, 0]
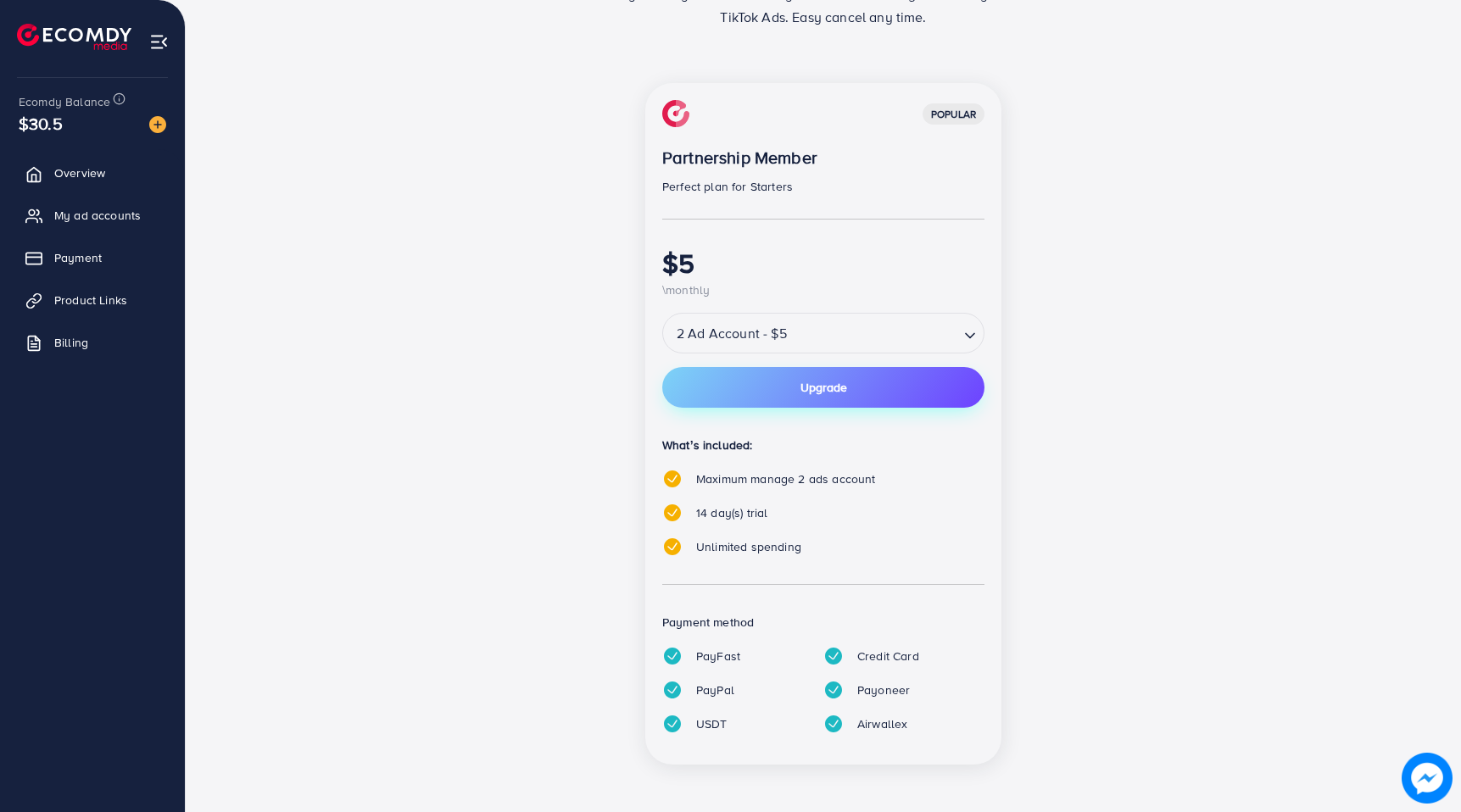
click at [693, 394] on button "Upgrade" at bounding box center [823, 387] width 322 height 41
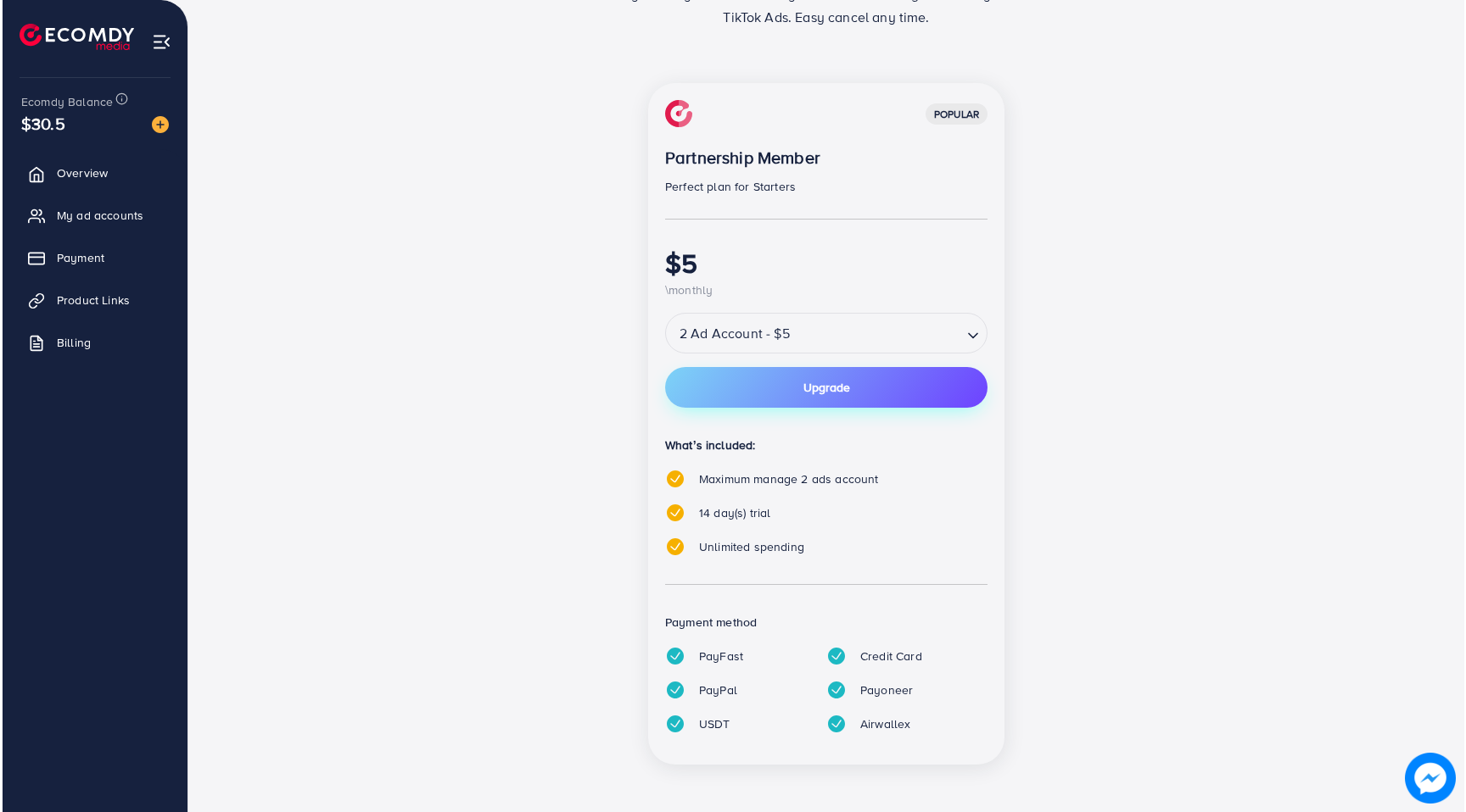
scroll to position [0, 0]
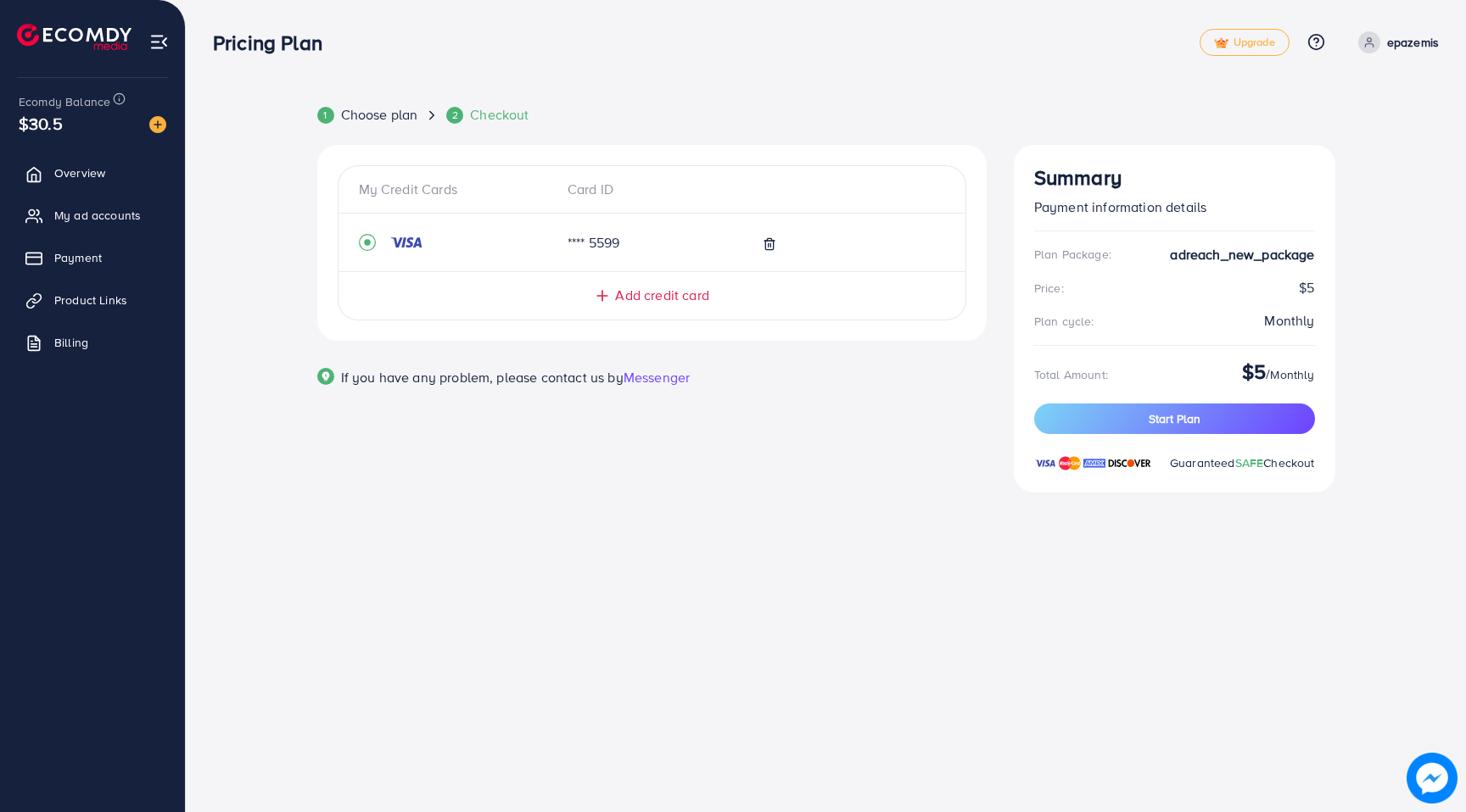
click at [1037, 408] on div "Plan Package: adreach_new_package Price: $5 Plan cycle: Monthly Total Amount: $…" at bounding box center [1175, 358] width 281 height 227
click at [1069, 417] on button "Start Plan" at bounding box center [1175, 418] width 281 height 30
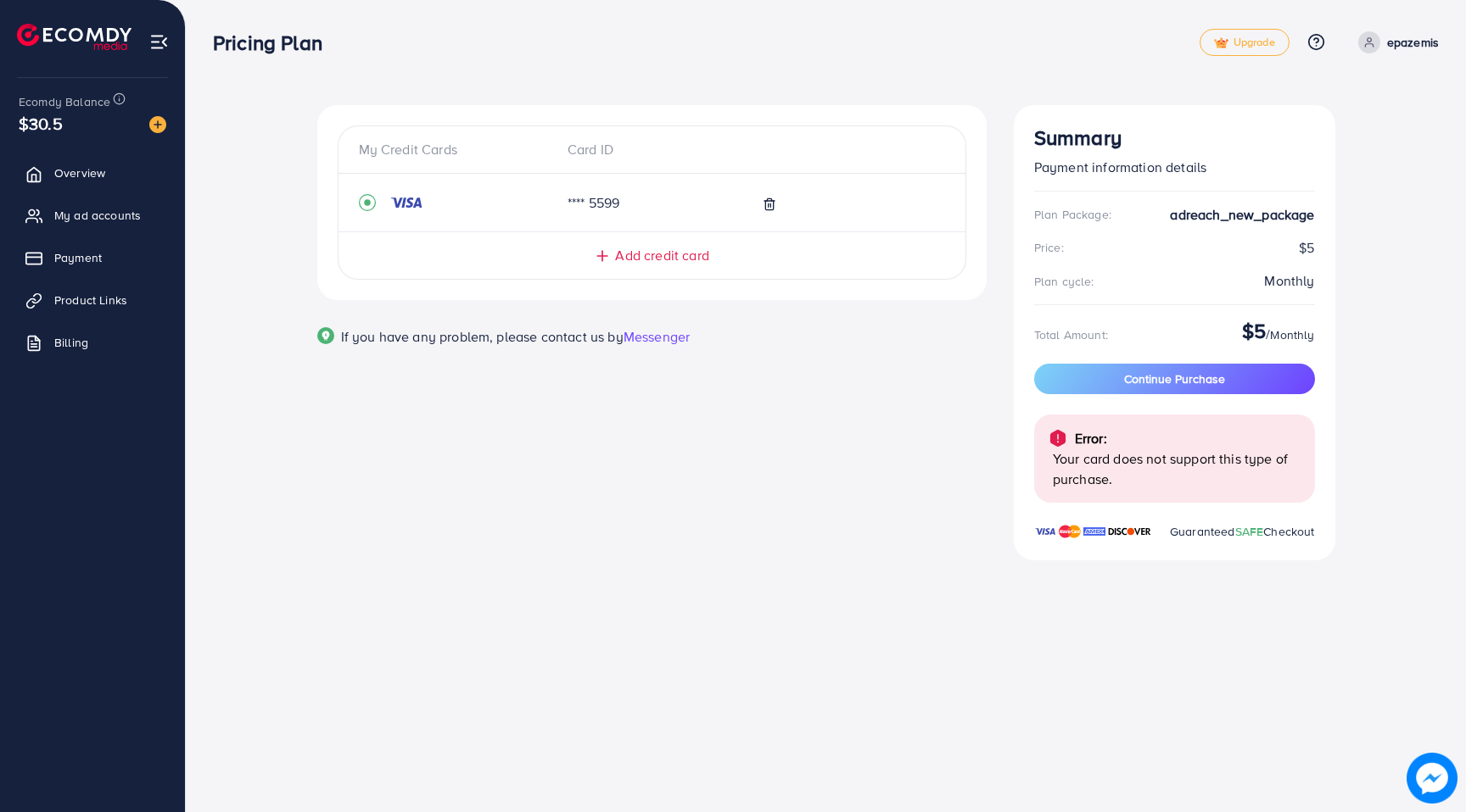
click at [1053, 437] on img at bounding box center [1057, 438] width 20 height 20
click at [1095, 377] on button "Continue Purchase" at bounding box center [1175, 379] width 281 height 30
click at [643, 253] on span "Add credit card" at bounding box center [662, 255] width 93 height 19
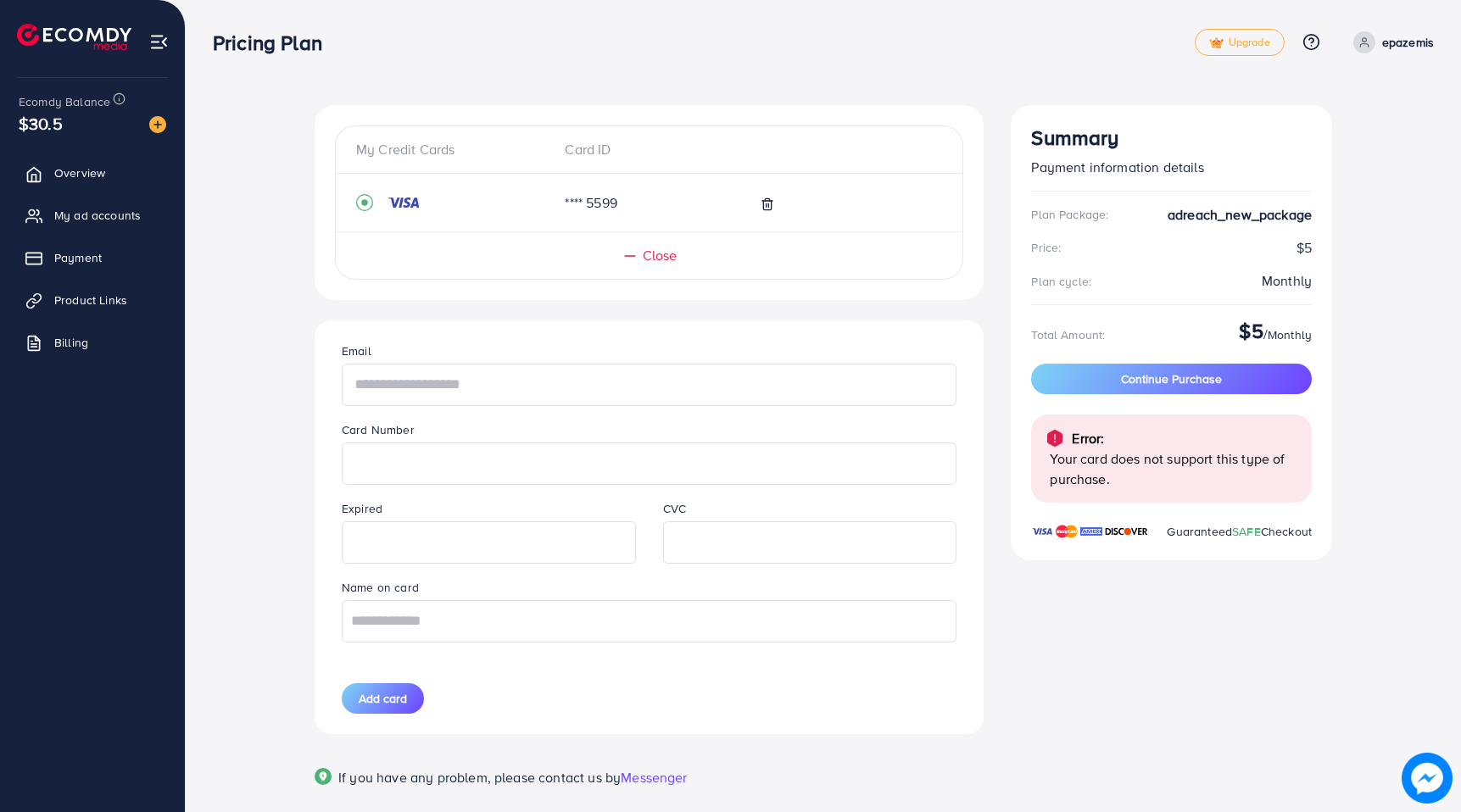
click at [619, 368] on input "text" at bounding box center [649, 385] width 615 height 43
click at [585, 200] on div "**** 5599" at bounding box center [625, 203] width 146 height 19
click at [544, 368] on input "text" at bounding box center [649, 385] width 615 height 43
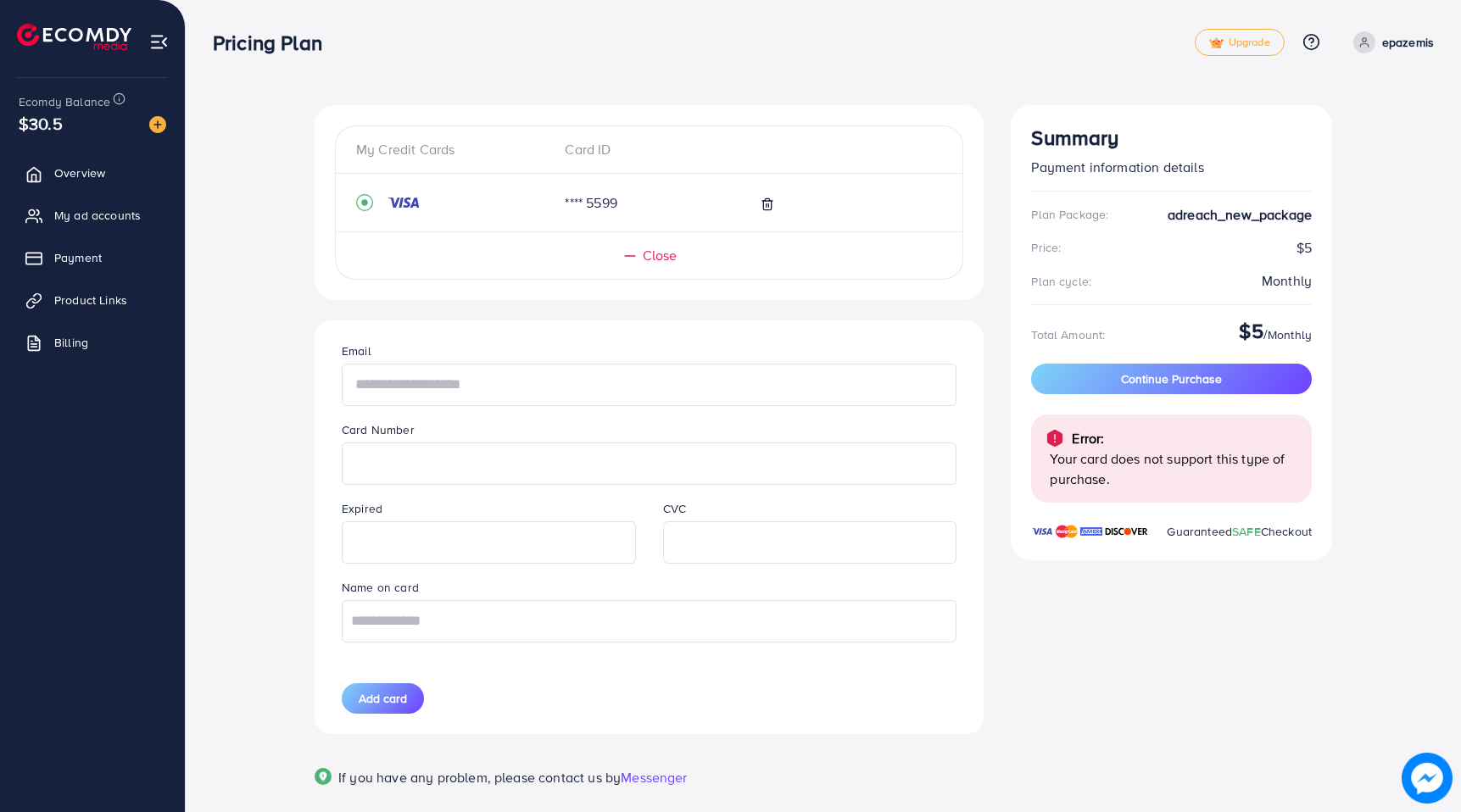
type input "*"
type input "**********"
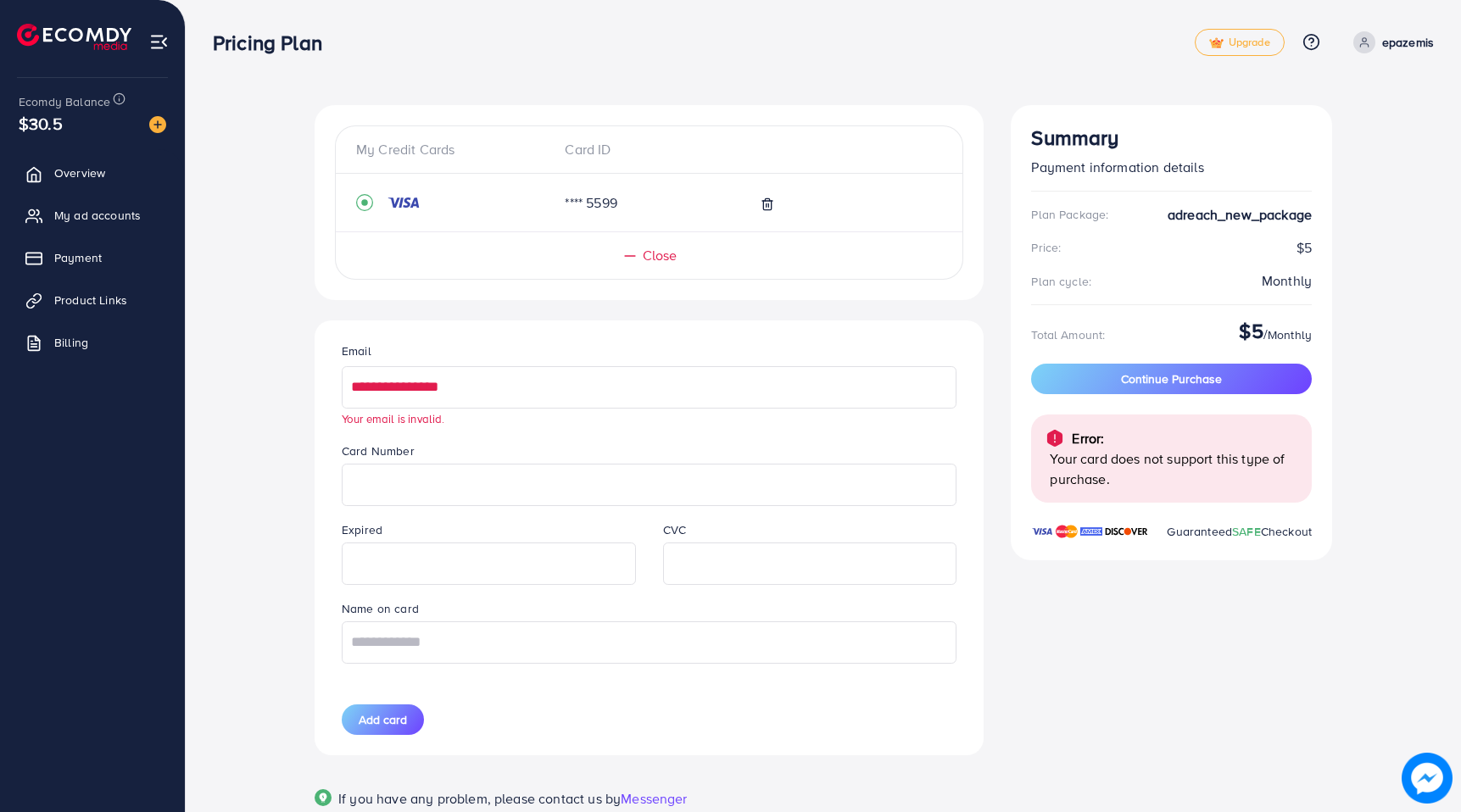
click at [418, 375] on input "**********" at bounding box center [649, 387] width 615 height 43
click at [378, 643] on input "text" at bounding box center [649, 642] width 615 height 43
paste input "**********"
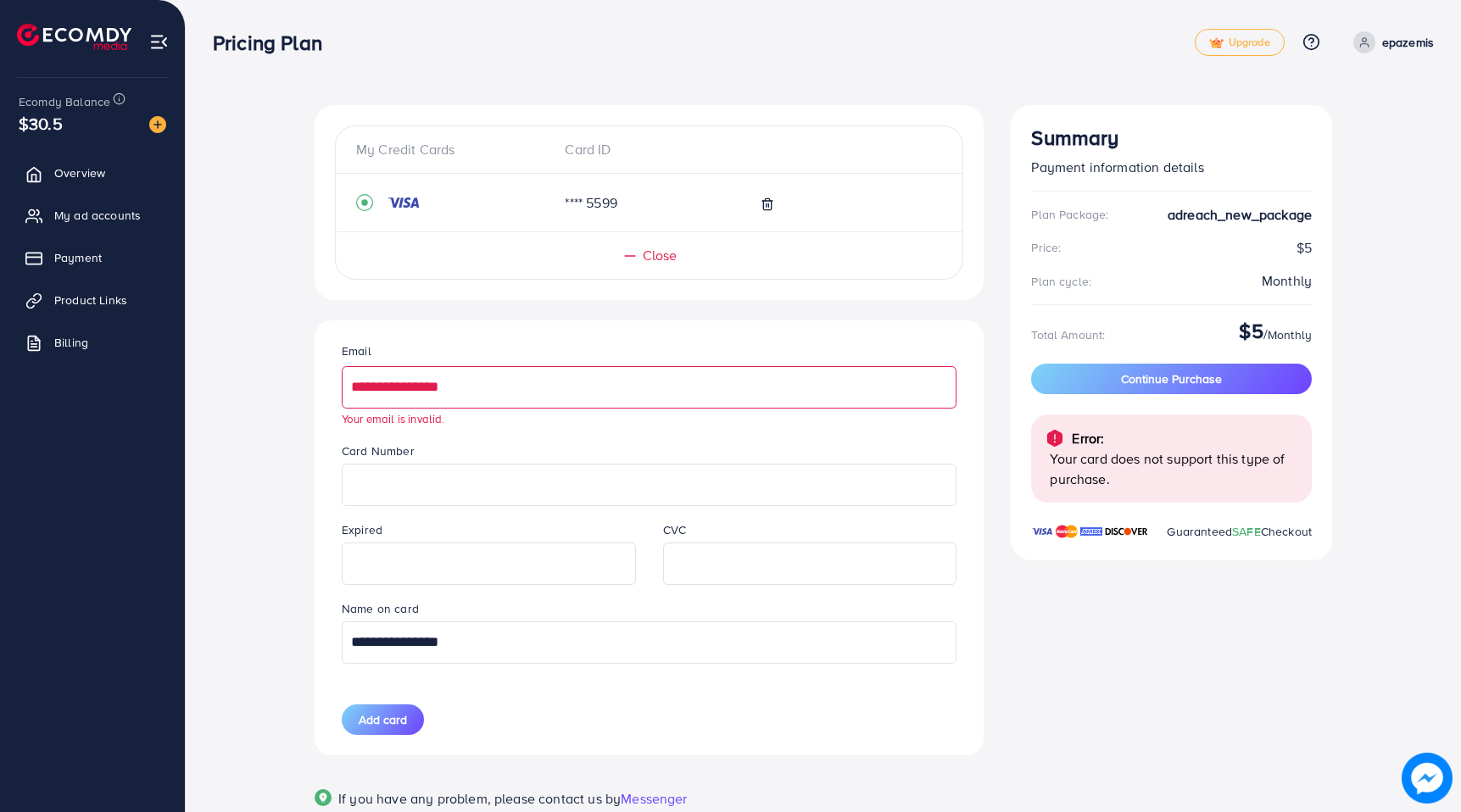
type input "**********"
click at [524, 407] on input "**********" at bounding box center [649, 387] width 615 height 43
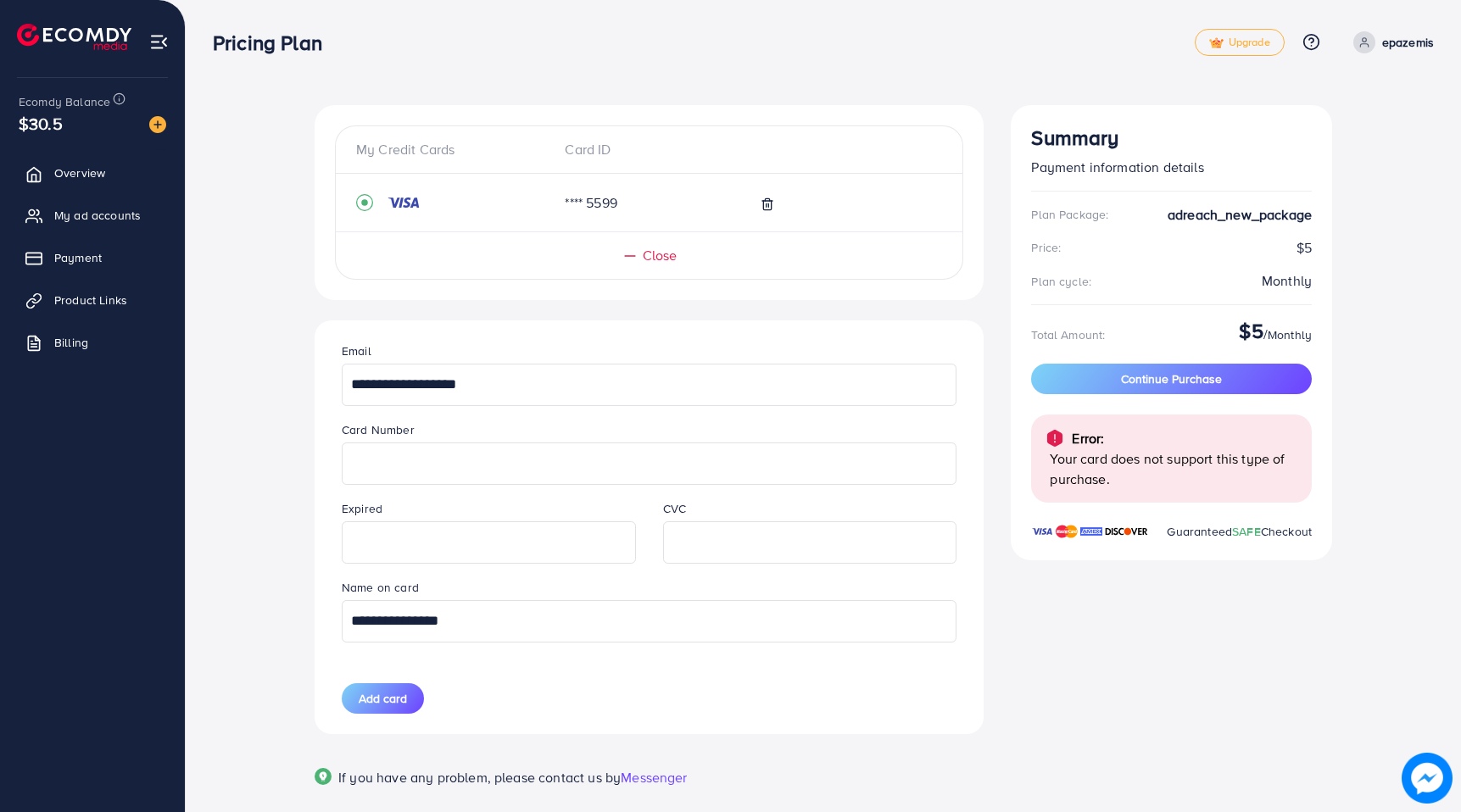
type input "**********"
click at [352, 701] on button "Add card" at bounding box center [382, 699] width 82 height 30
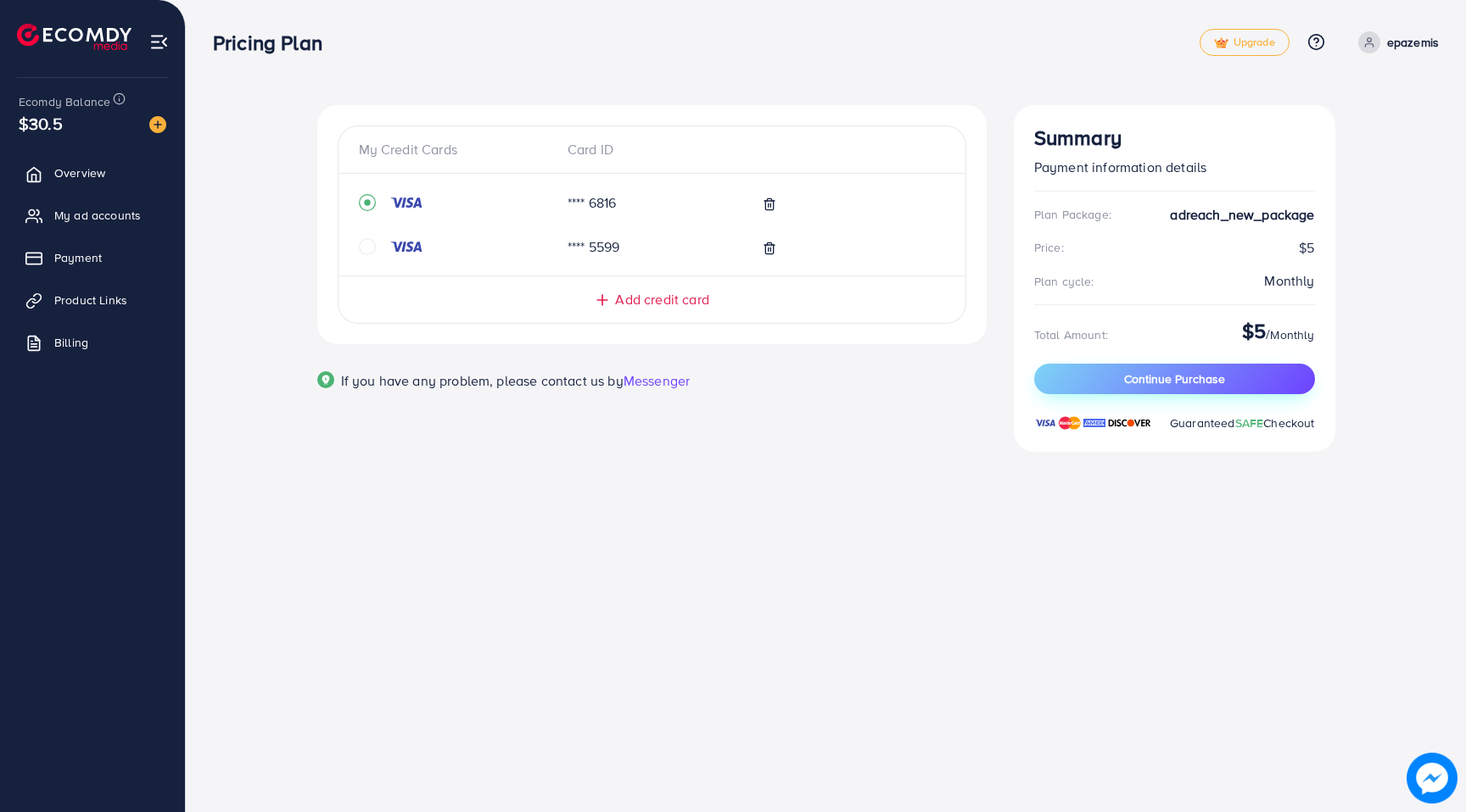
click at [1061, 377] on button "Continue Purchase" at bounding box center [1175, 379] width 281 height 30
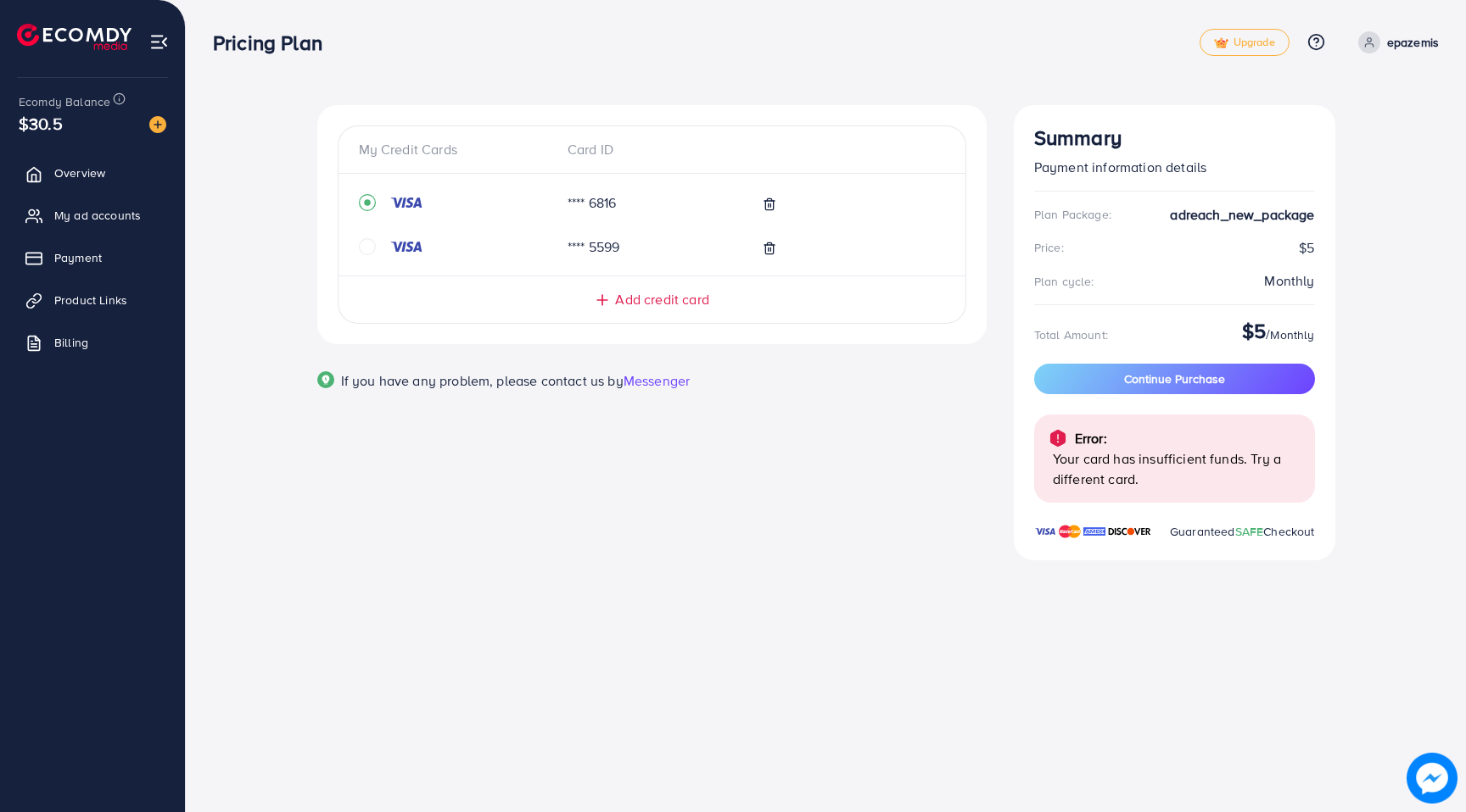
click at [368, 249] on icon "circle" at bounding box center [367, 247] width 17 height 17
click at [1259, 382] on button "Continue Purchase" at bounding box center [1175, 379] width 281 height 30
click at [355, 207] on div "**** 6816 **** 5599" at bounding box center [651, 225] width 627 height 75
click at [369, 205] on icon "circle" at bounding box center [367, 202] width 17 height 17
click at [1094, 376] on button "Continue Purchase" at bounding box center [1175, 379] width 281 height 30
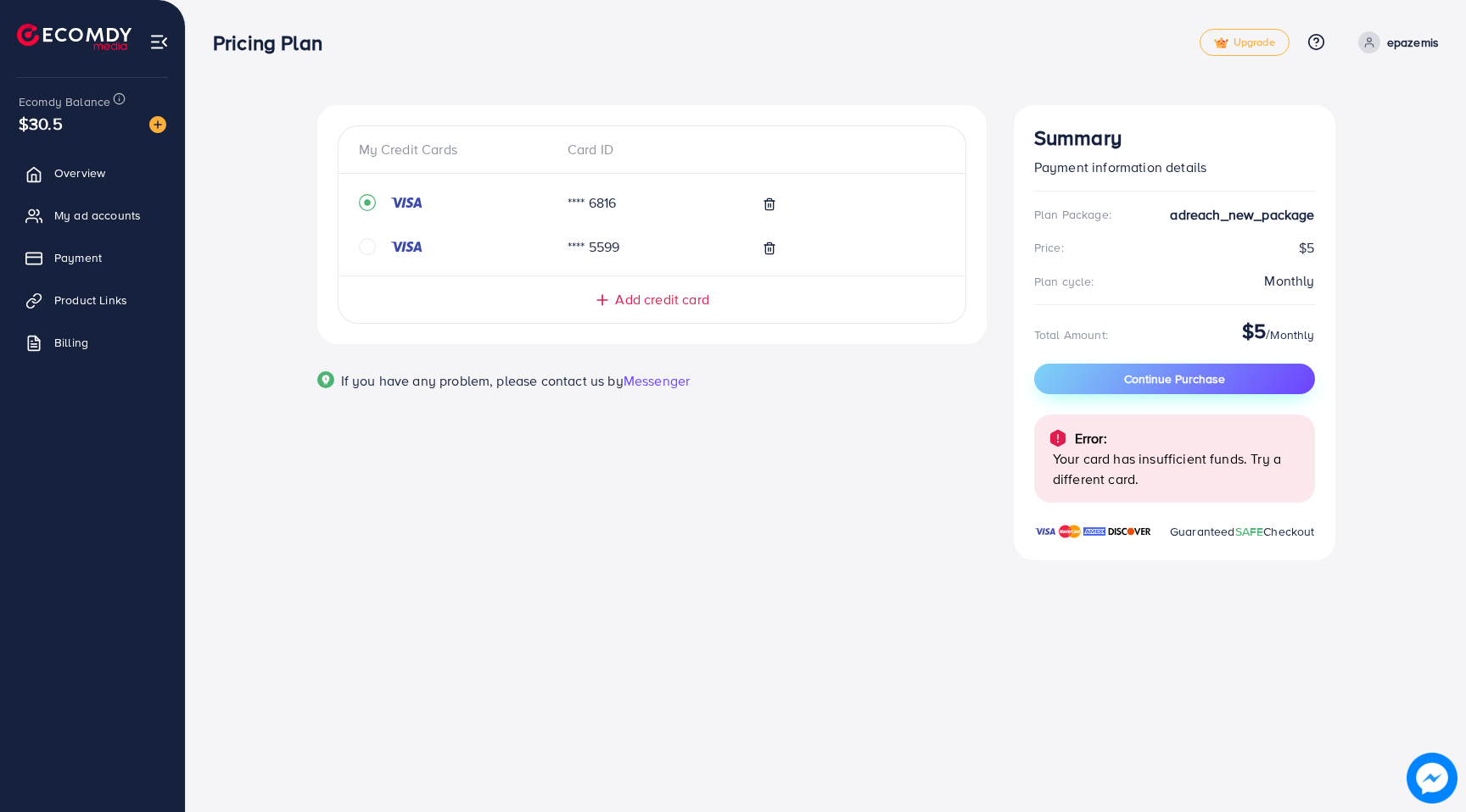
click at [1126, 372] on span "Continue Purchase" at bounding box center [1175, 378] width 101 height 17
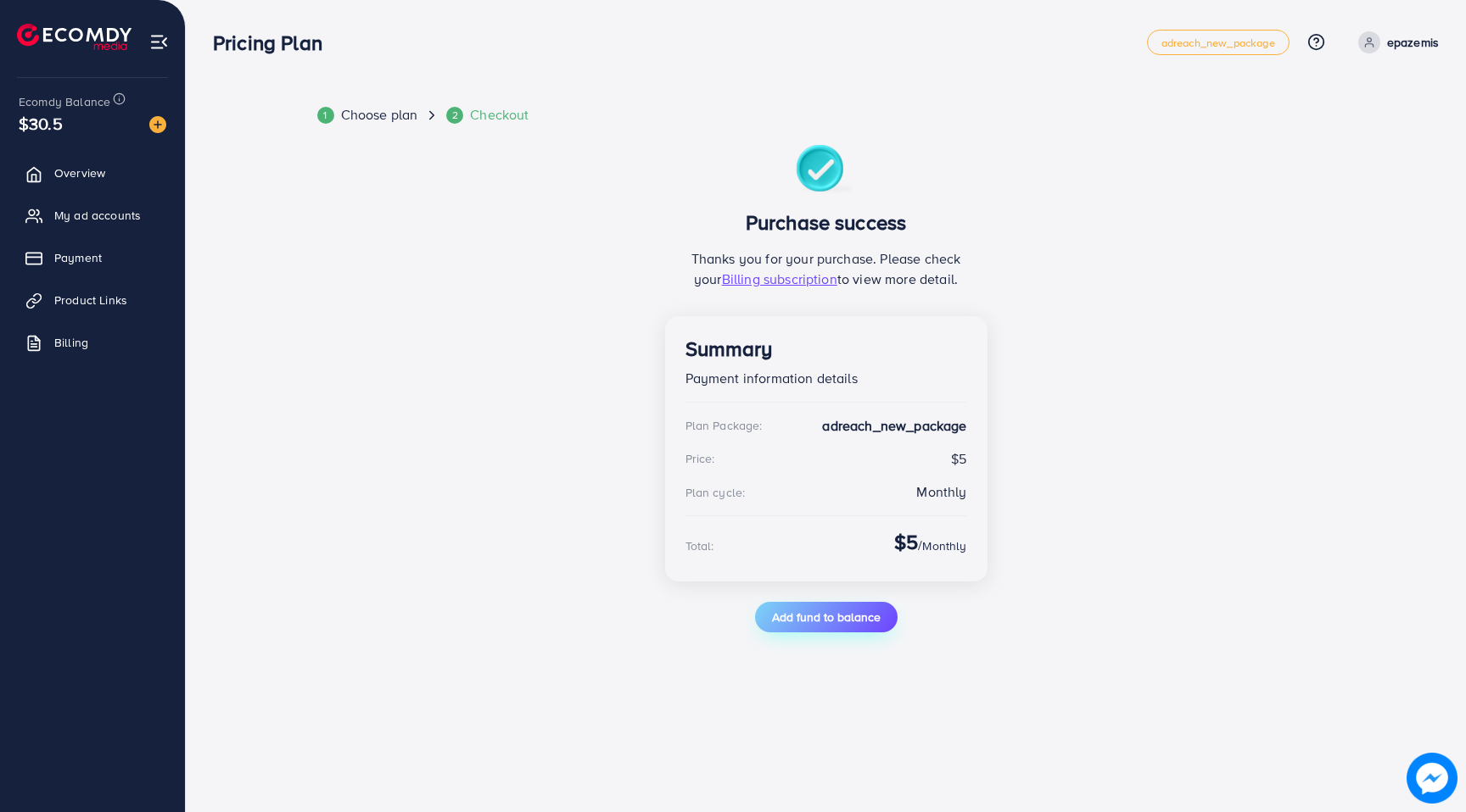
click at [830, 622] on span "Add fund to balance" at bounding box center [826, 617] width 109 height 17
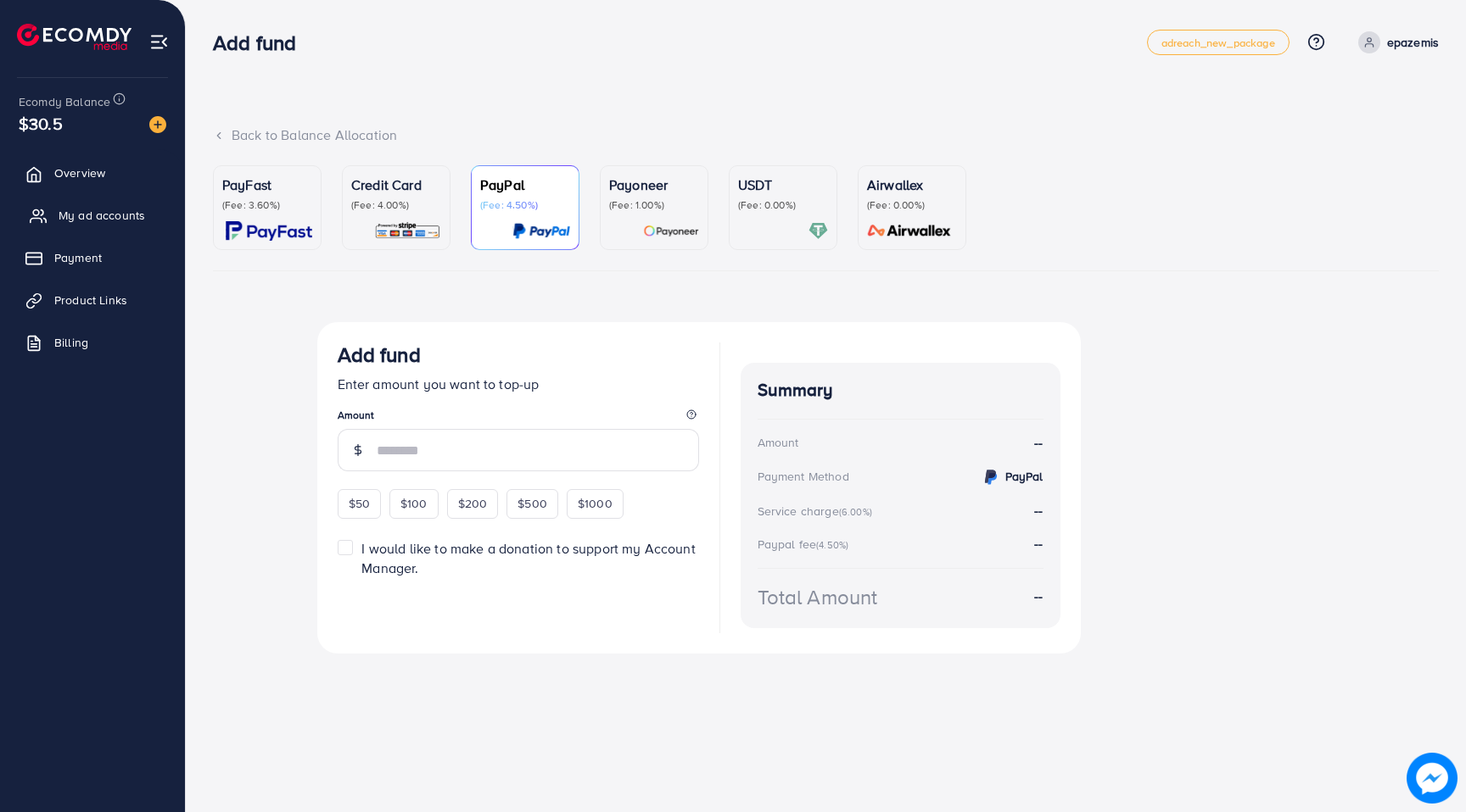
click at [64, 206] on link "My ad accounts" at bounding box center [92, 215] width 159 height 34
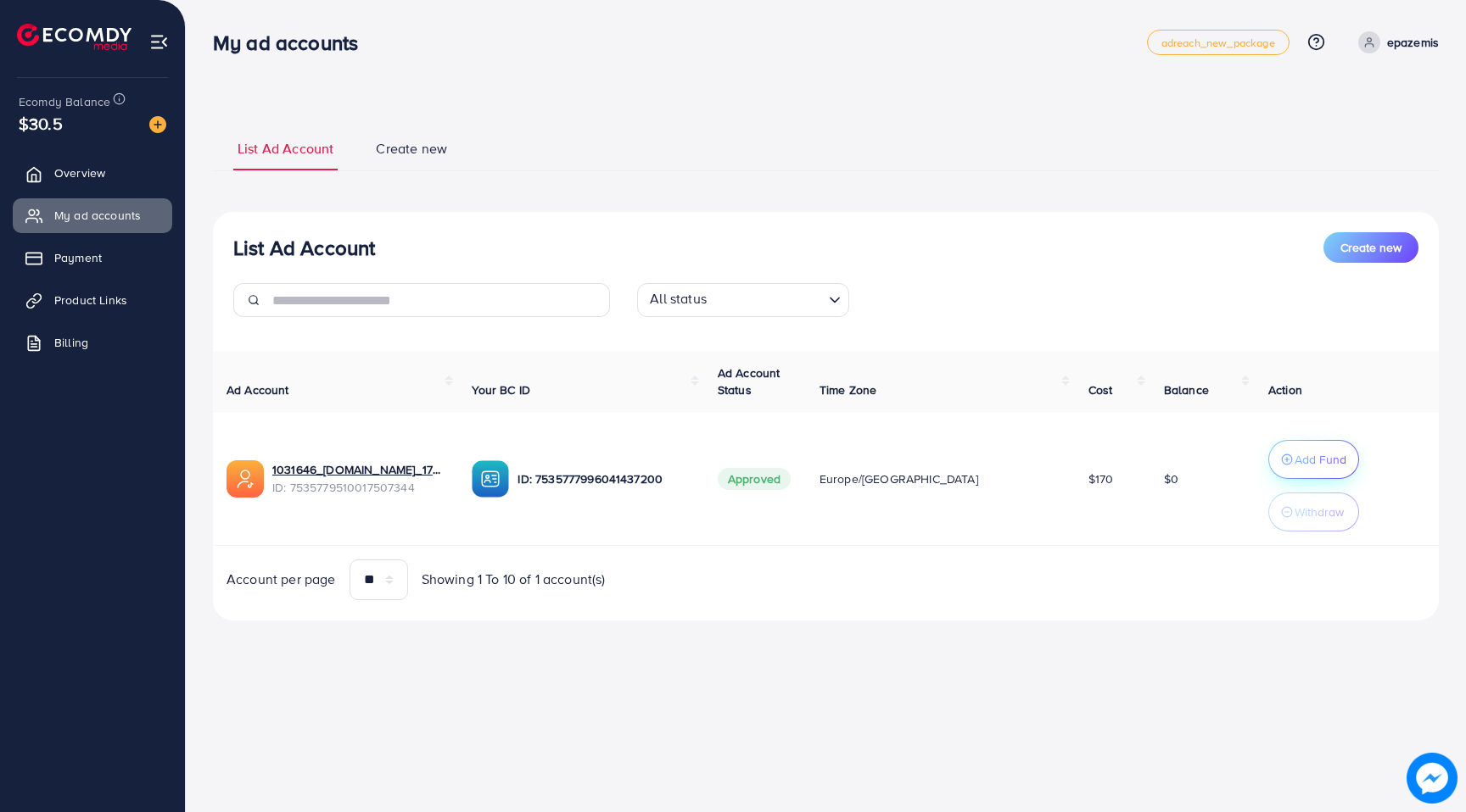
click at [1294, 459] on p "Add Fund" at bounding box center [1320, 459] width 51 height 20
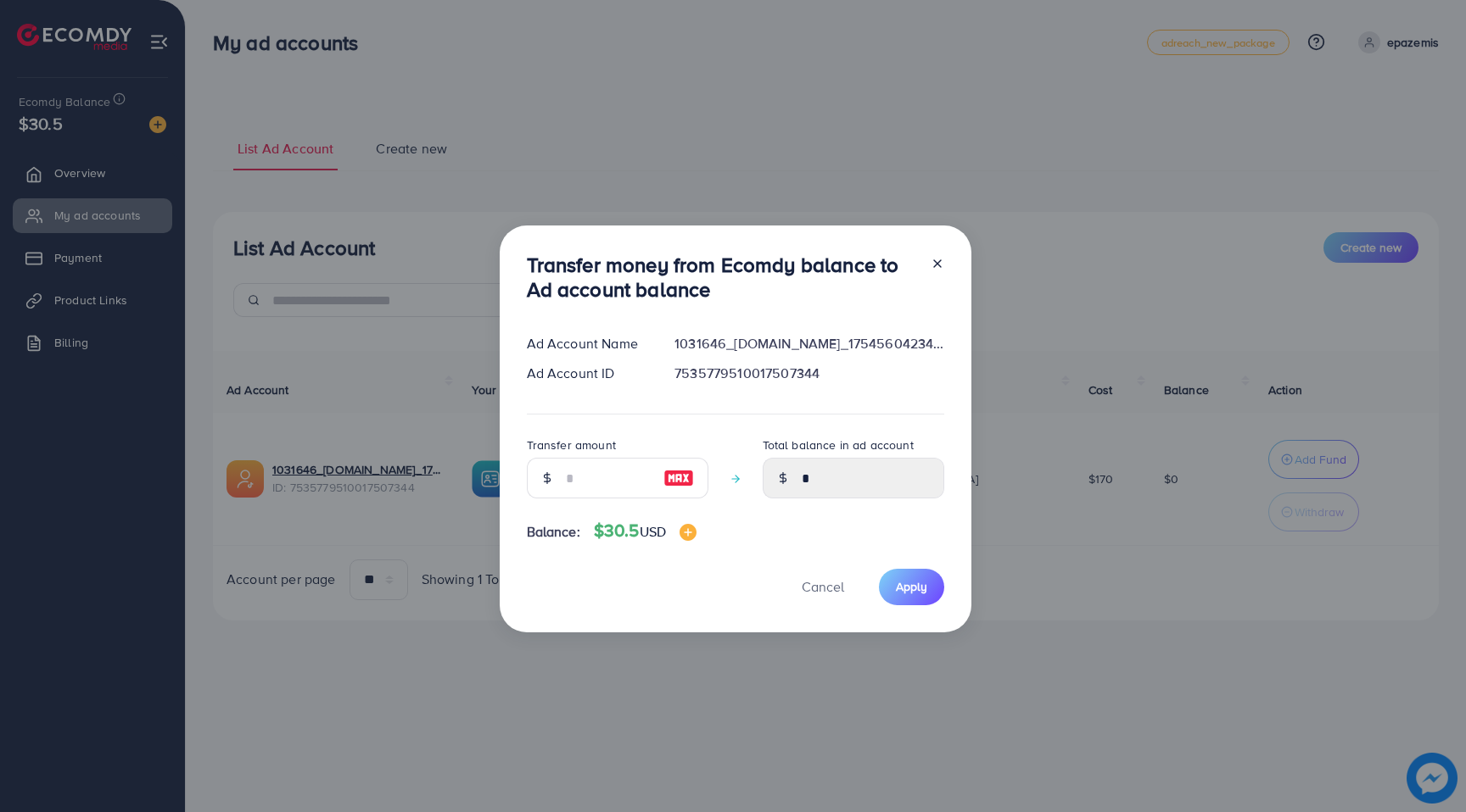
click at [668, 484] on img at bounding box center [678, 477] width 31 height 20
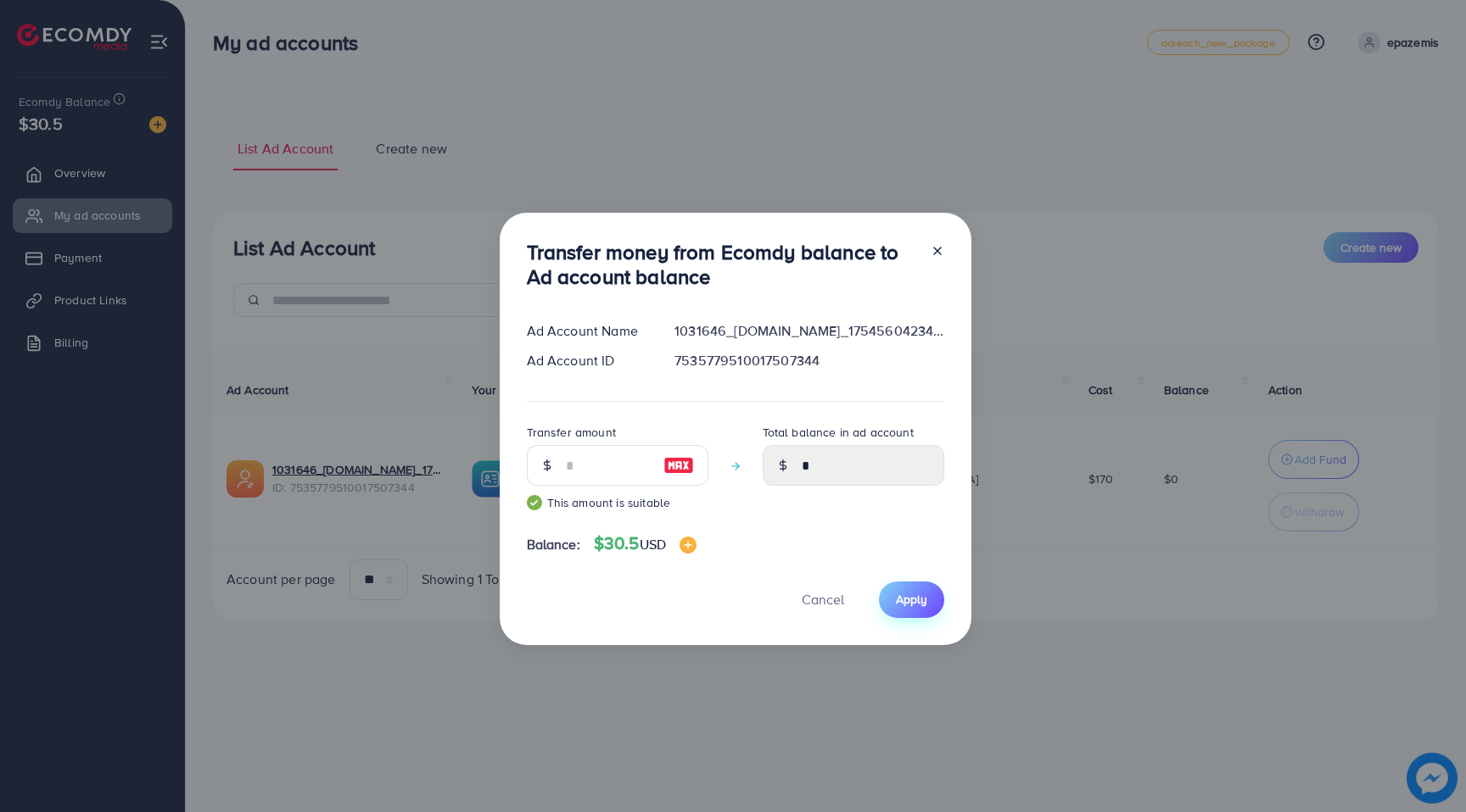
click at [896, 594] on span "Apply" at bounding box center [912, 599] width 31 height 17
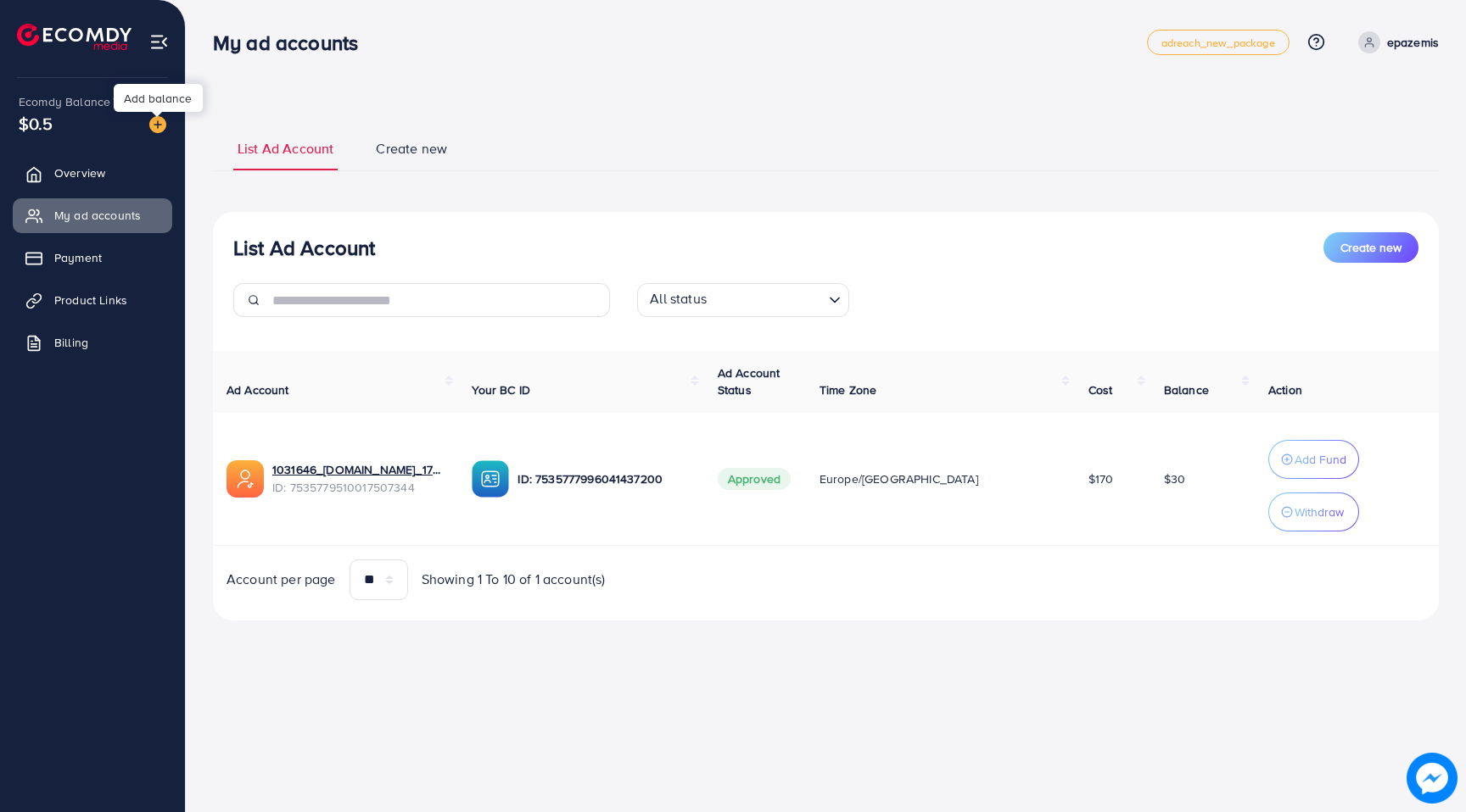
click at [157, 125] on img at bounding box center [157, 124] width 17 height 17
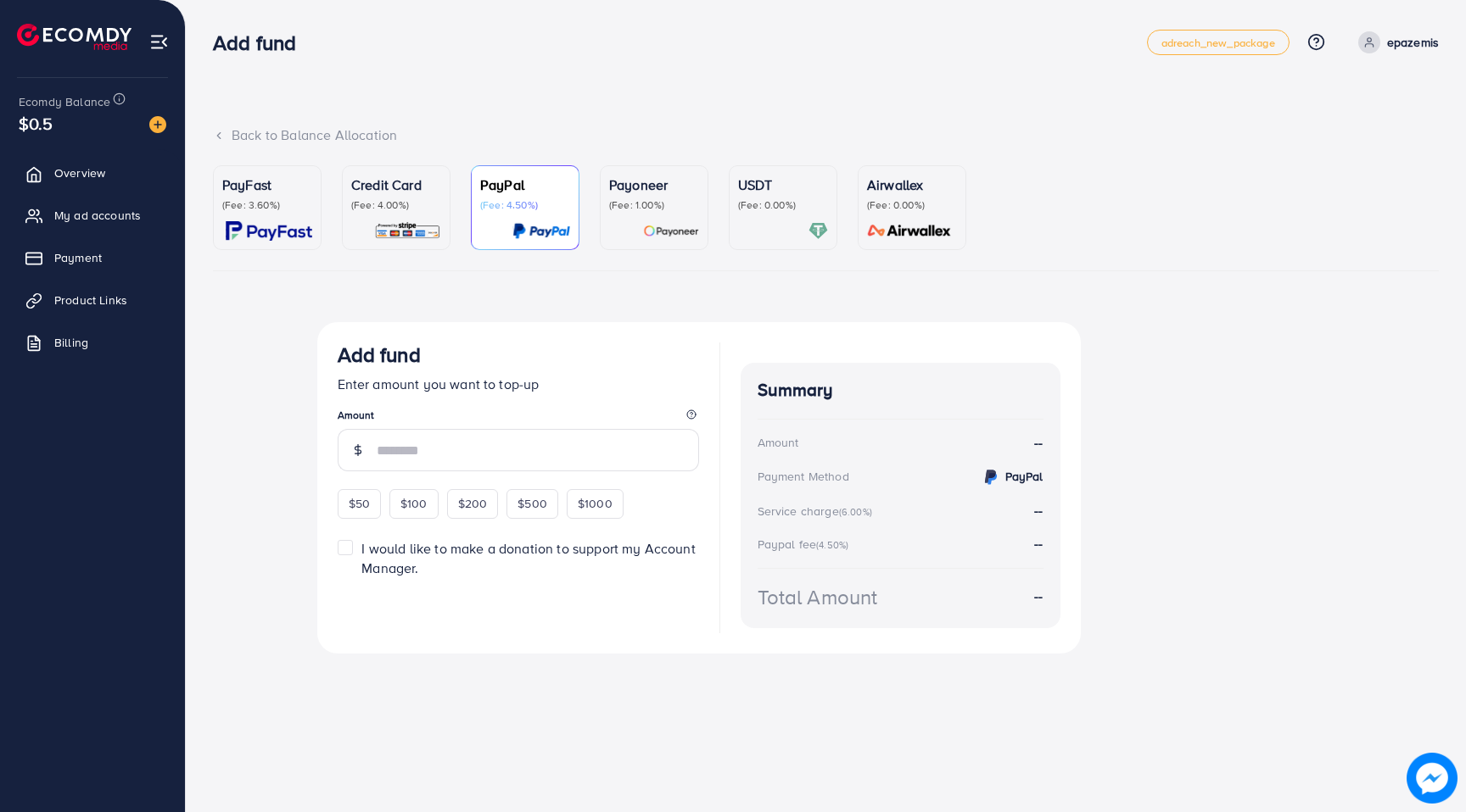
click at [419, 222] on img at bounding box center [407, 231] width 67 height 19
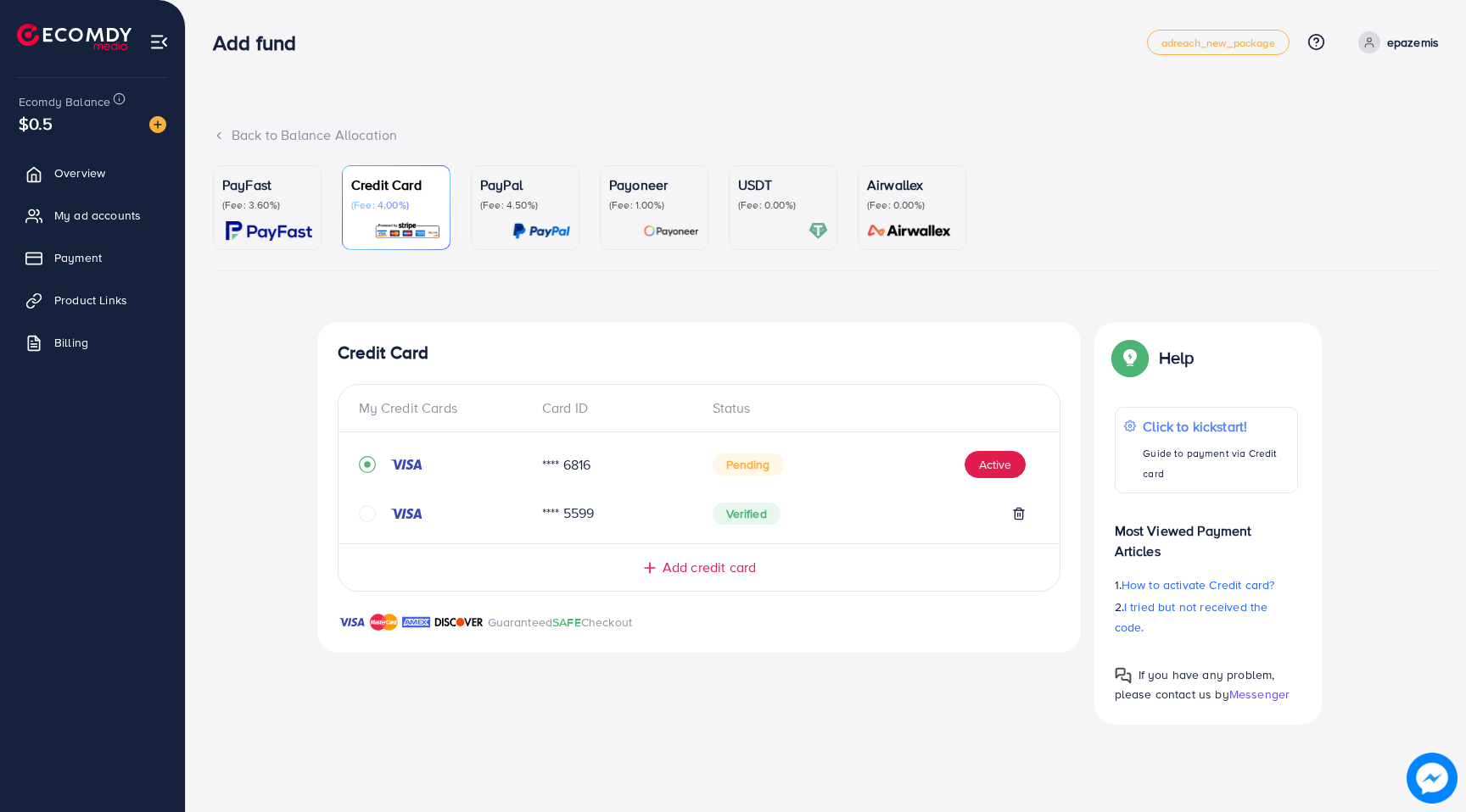
click at [382, 456] on div "**** 6816 Pending Active" at bounding box center [699, 471] width 681 height 51
click at [370, 469] on icon "record circle" at bounding box center [367, 464] width 17 height 17
click at [370, 505] on icon "circle" at bounding box center [367, 513] width 17 height 17
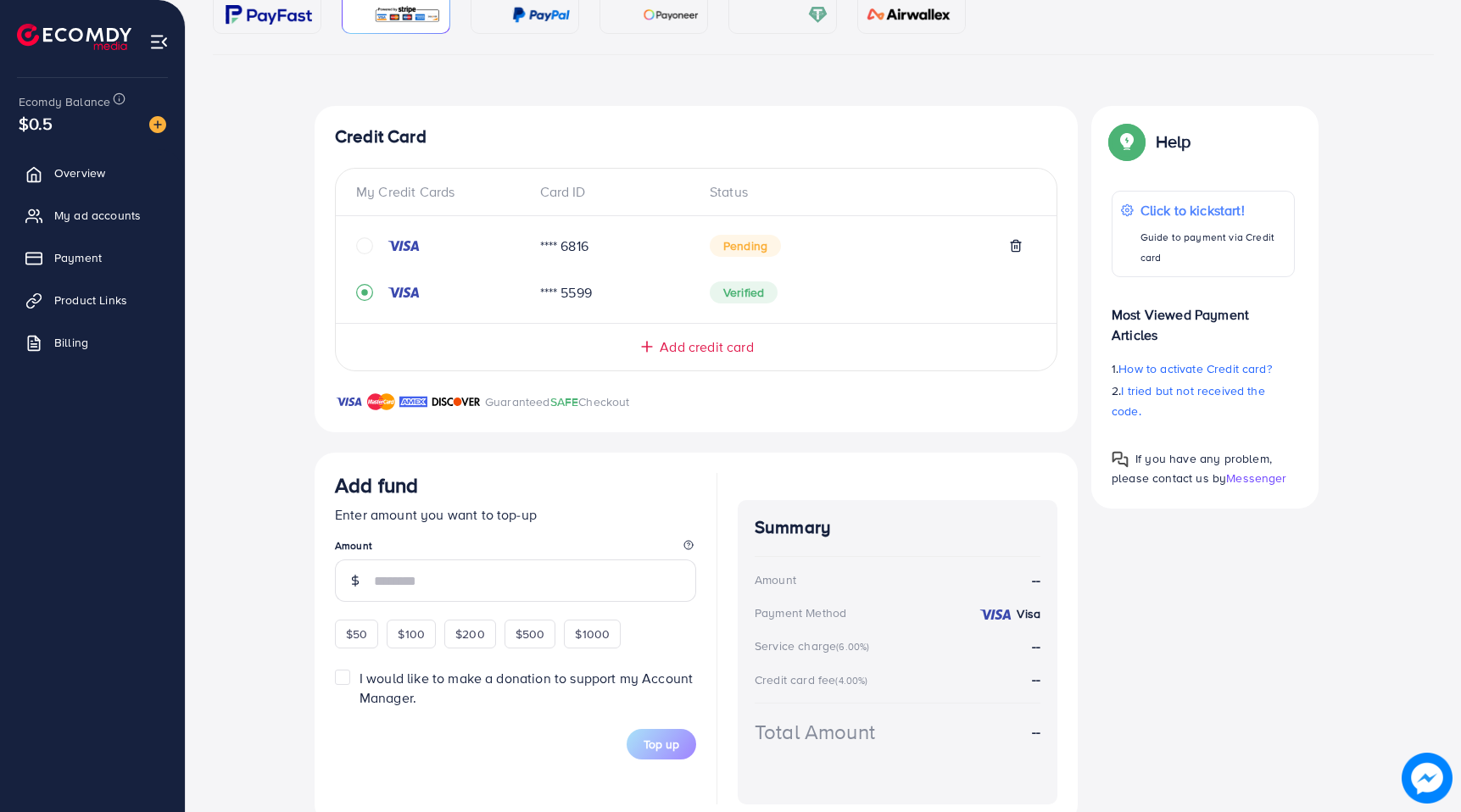
scroll to position [221, 0]
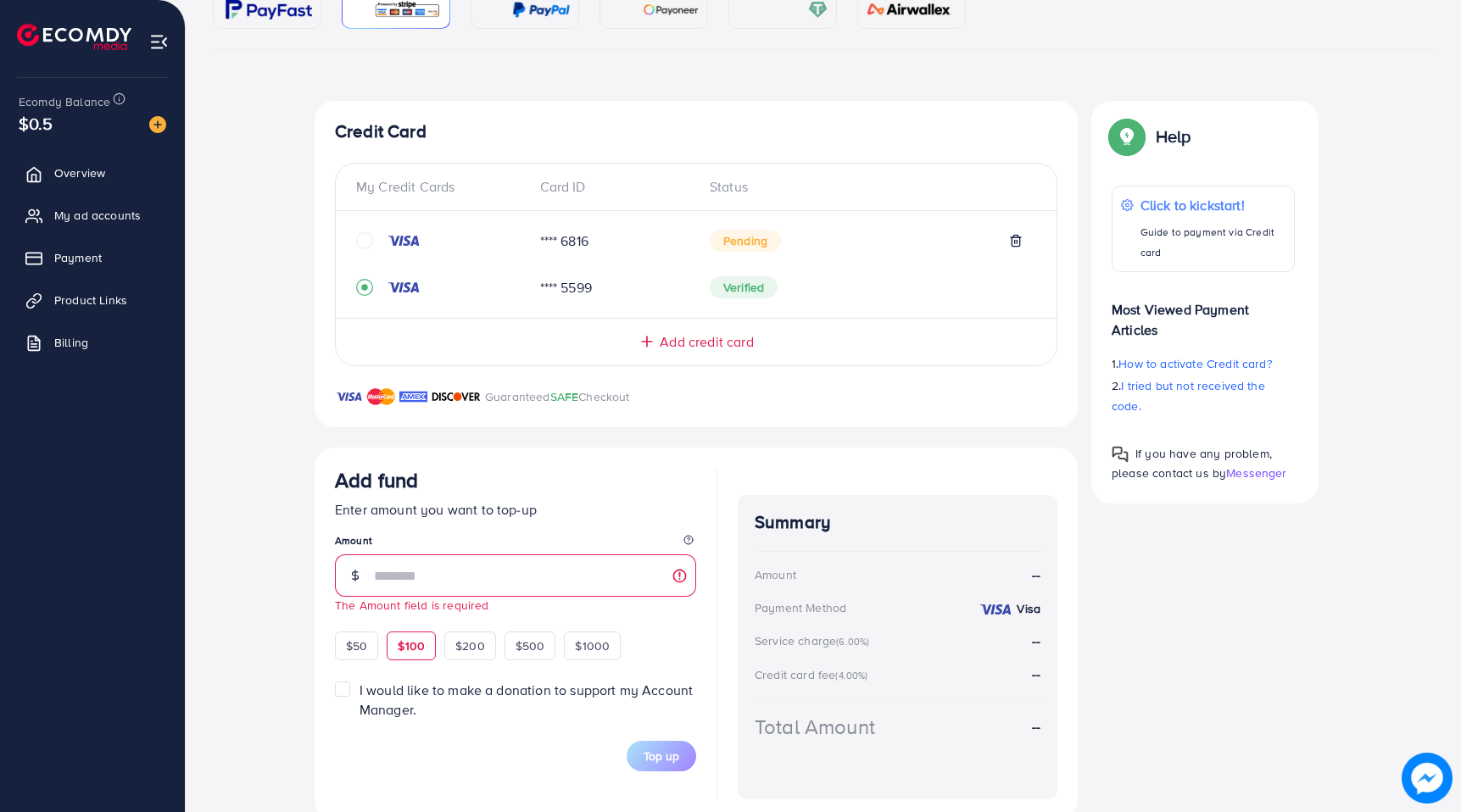
click at [429, 632] on div "$100" at bounding box center [411, 646] width 49 height 29
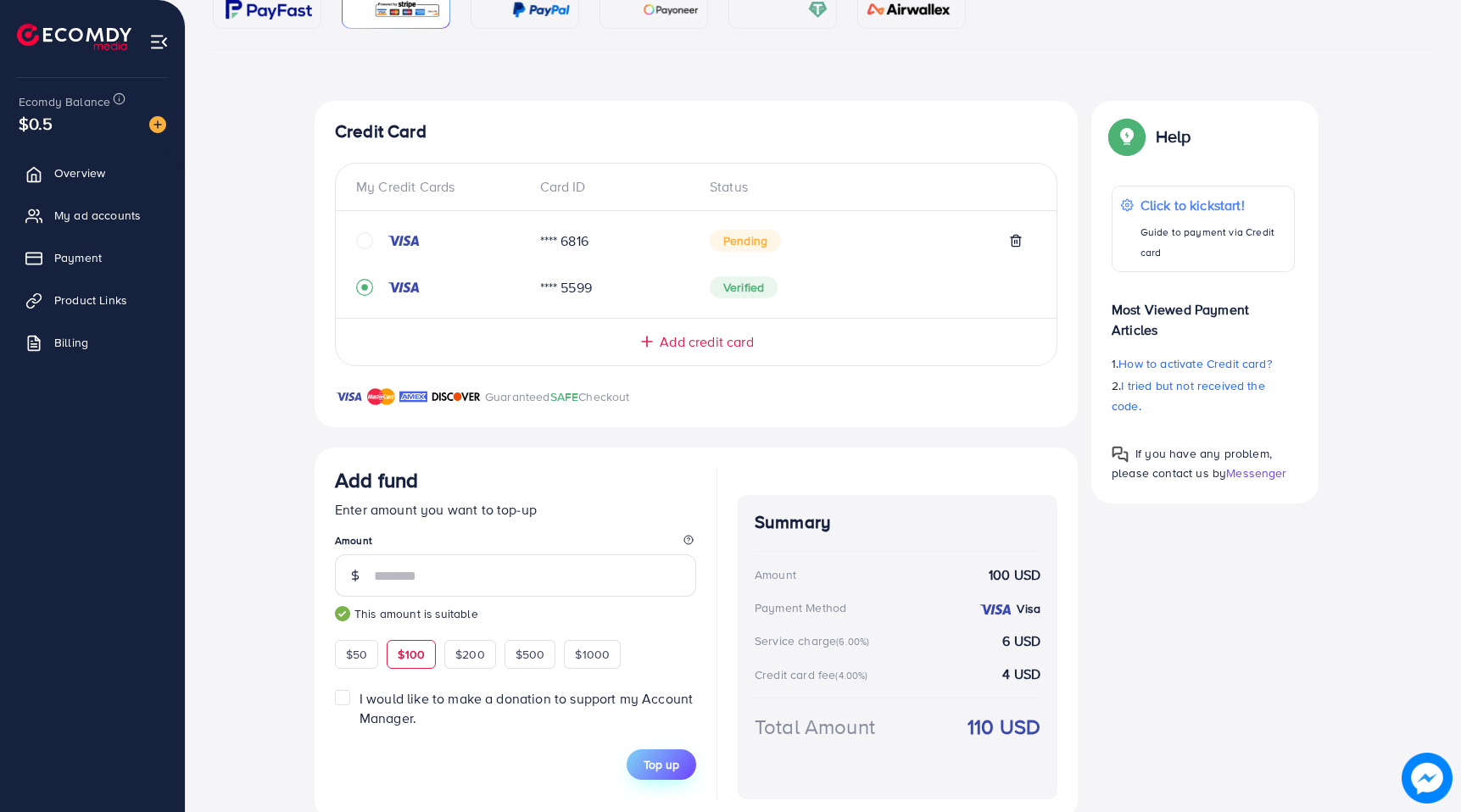
click at [666, 763] on span "Top up" at bounding box center [661, 764] width 36 height 17
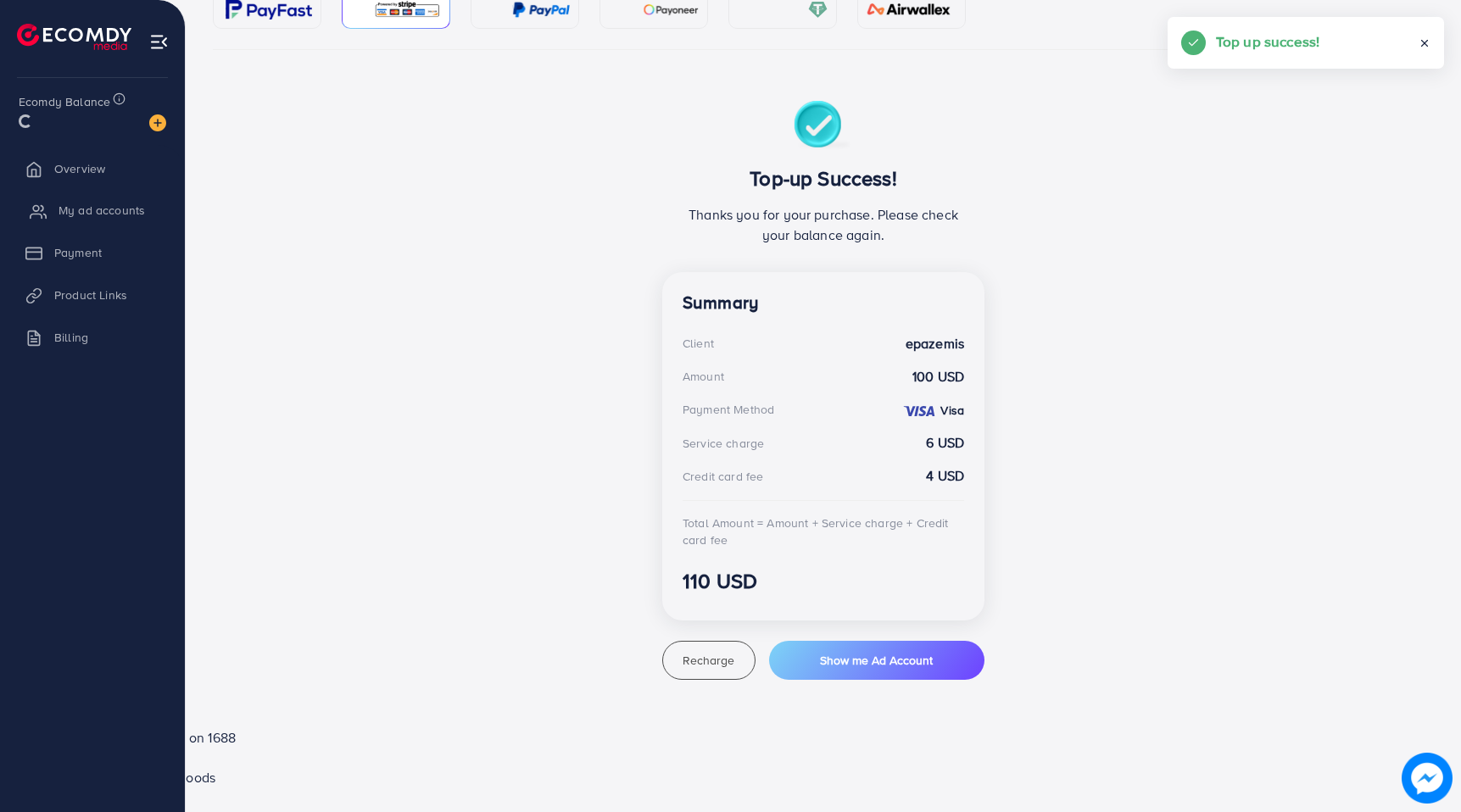
scroll to position [130, 0]
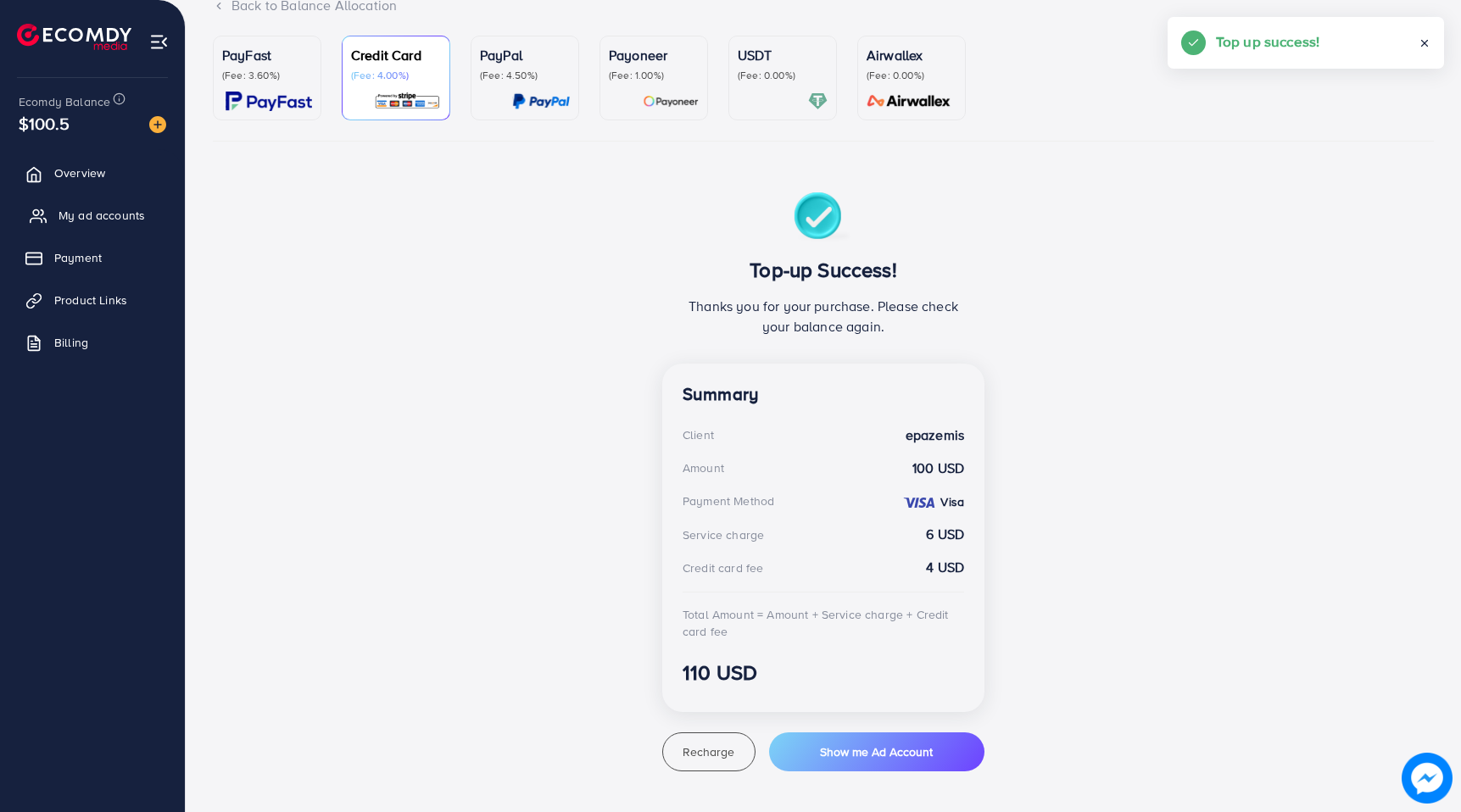
click at [72, 220] on span "My ad accounts" at bounding box center [101, 214] width 86 height 17
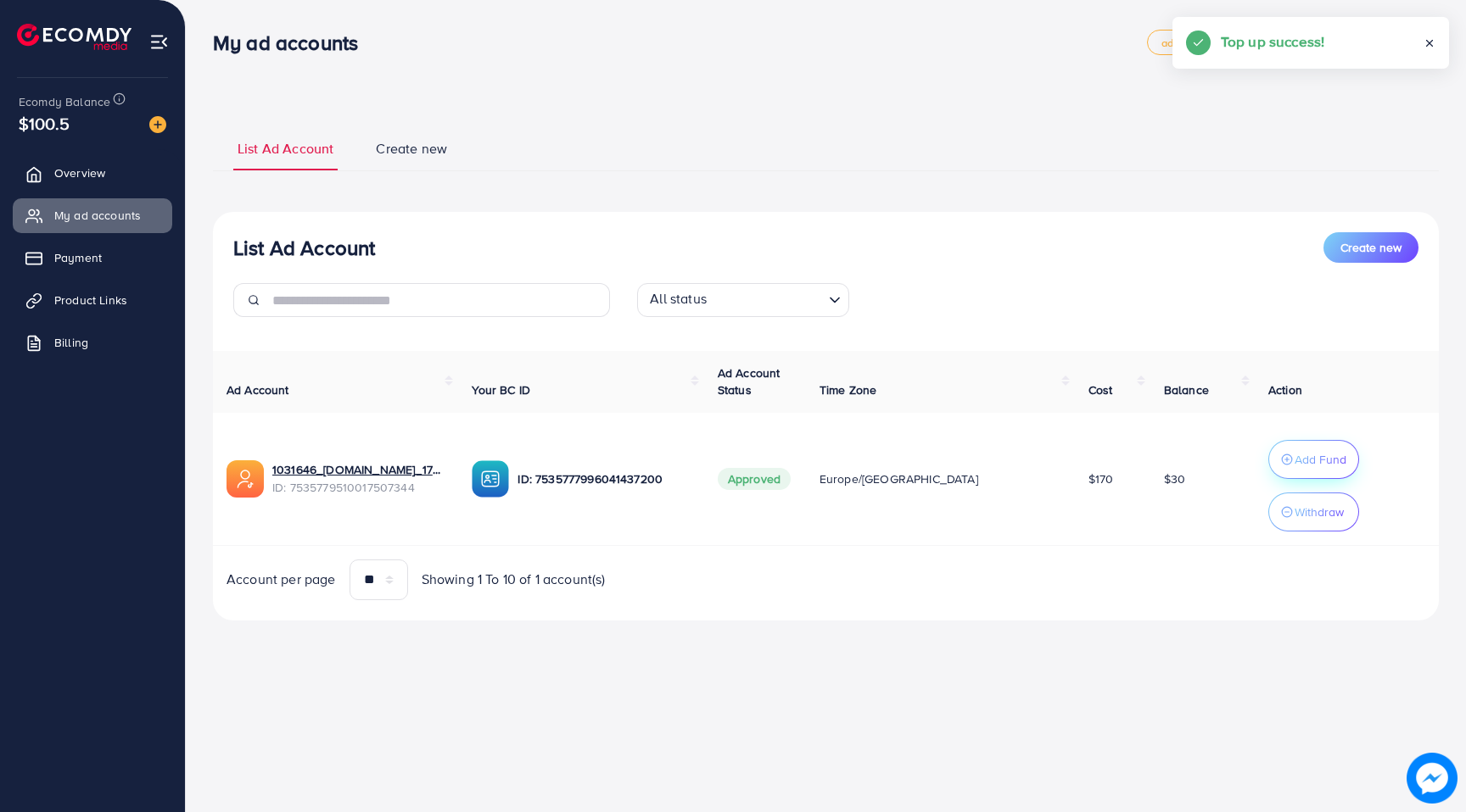
click at [1319, 457] on p "Add Fund" at bounding box center [1320, 459] width 51 height 20
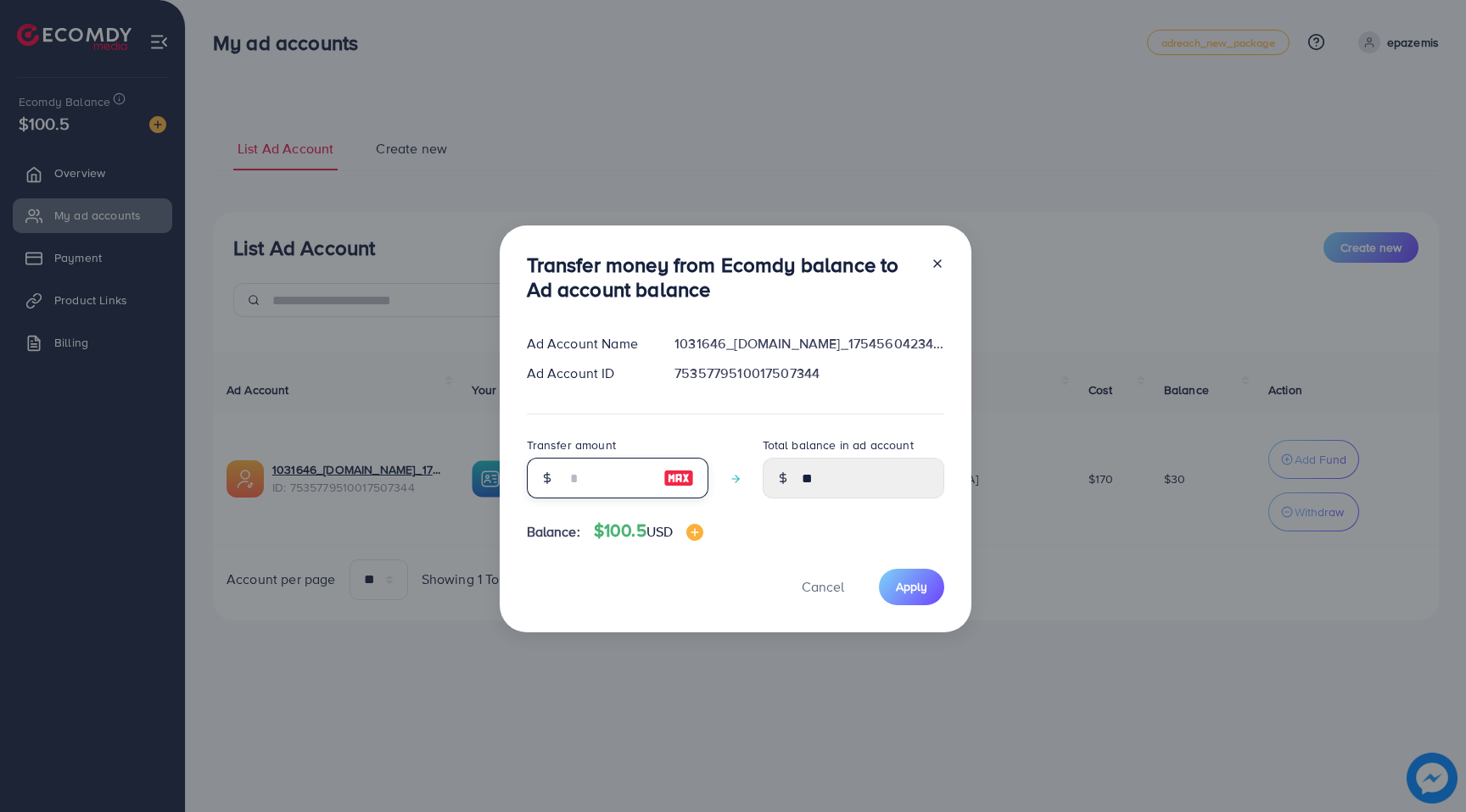
click at [615, 476] on input "number" at bounding box center [607, 478] width 85 height 41
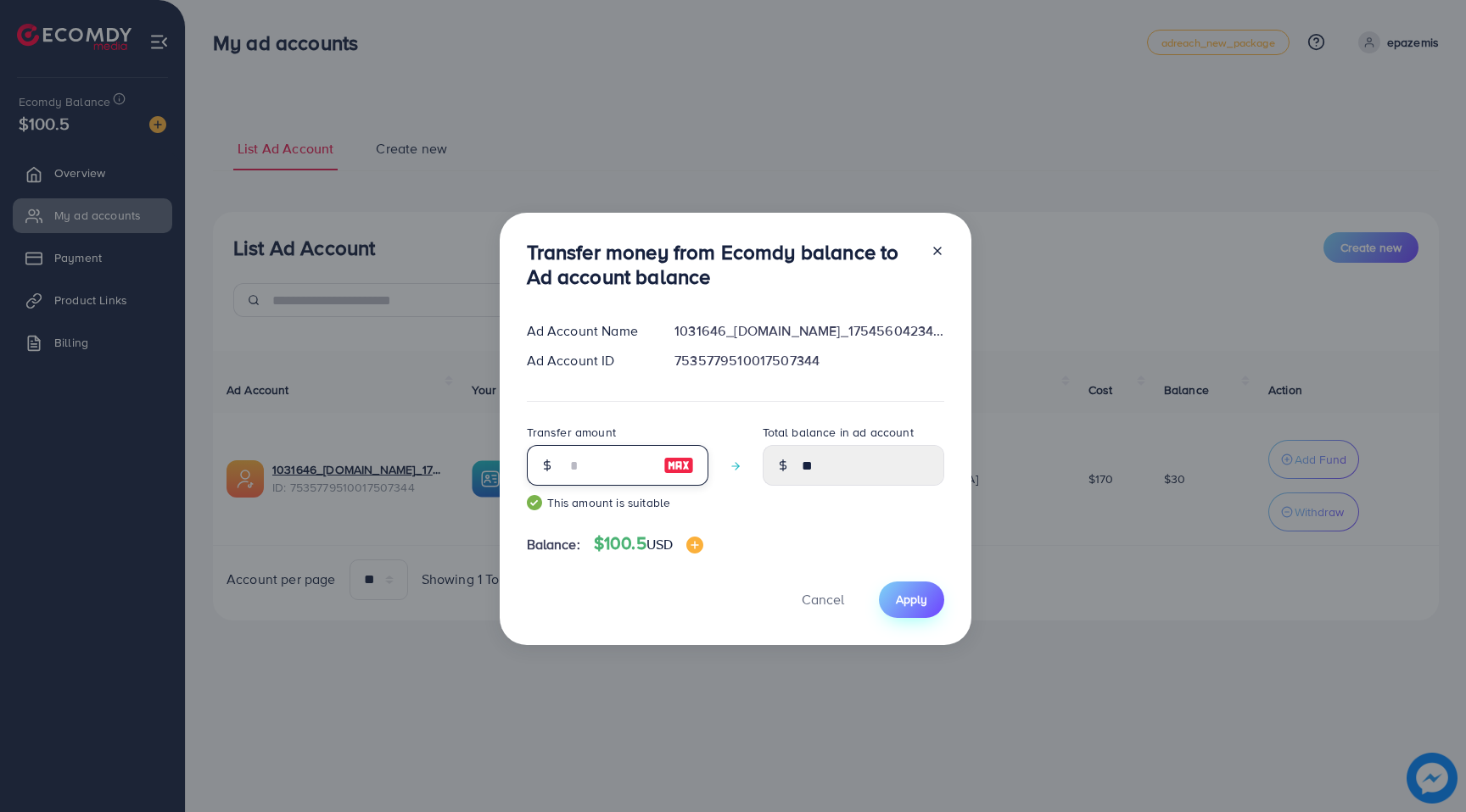
type input "**"
click at [913, 607] on span "Apply" at bounding box center [912, 599] width 31 height 17
